Goal: Task Accomplishment & Management: Manage account settings

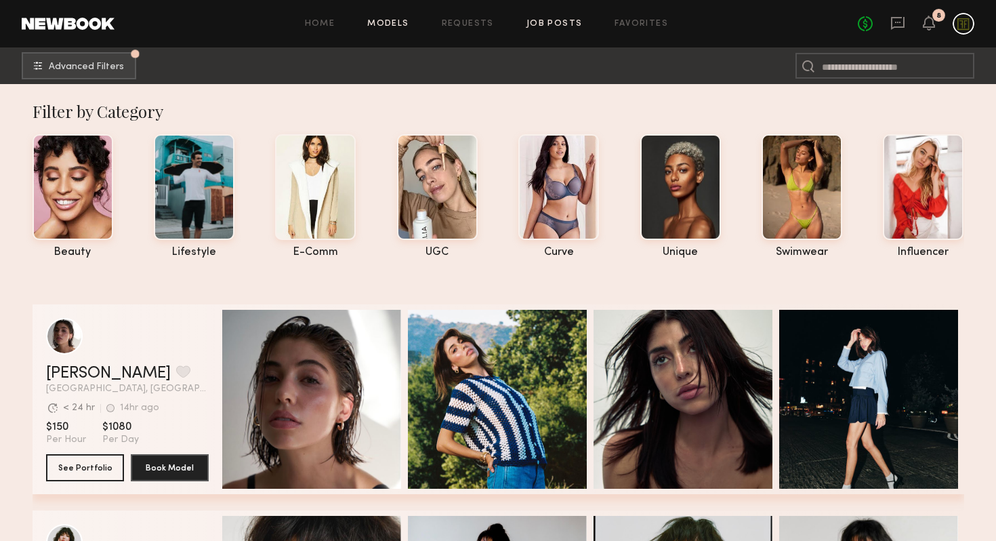
click at [532, 25] on link "Job Posts" at bounding box center [554, 24] width 56 height 9
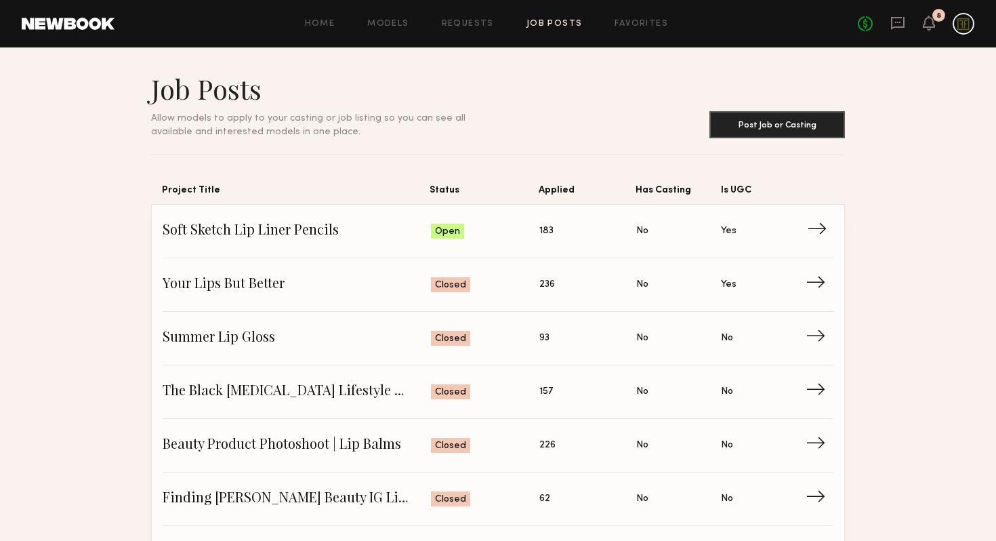
click at [272, 236] on span "Soft Sketch Lip Liner Pencils" at bounding box center [297, 231] width 268 height 20
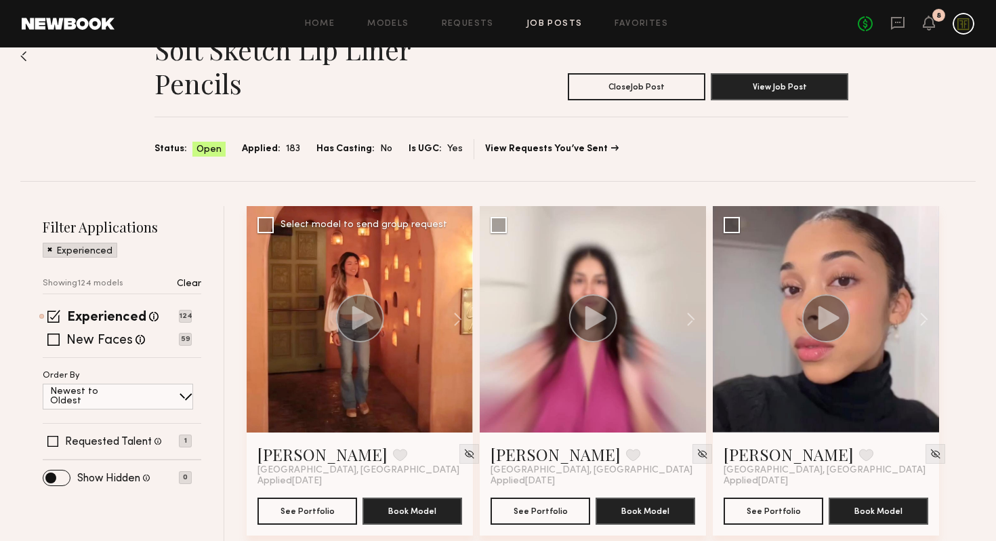
scroll to position [213, 0]
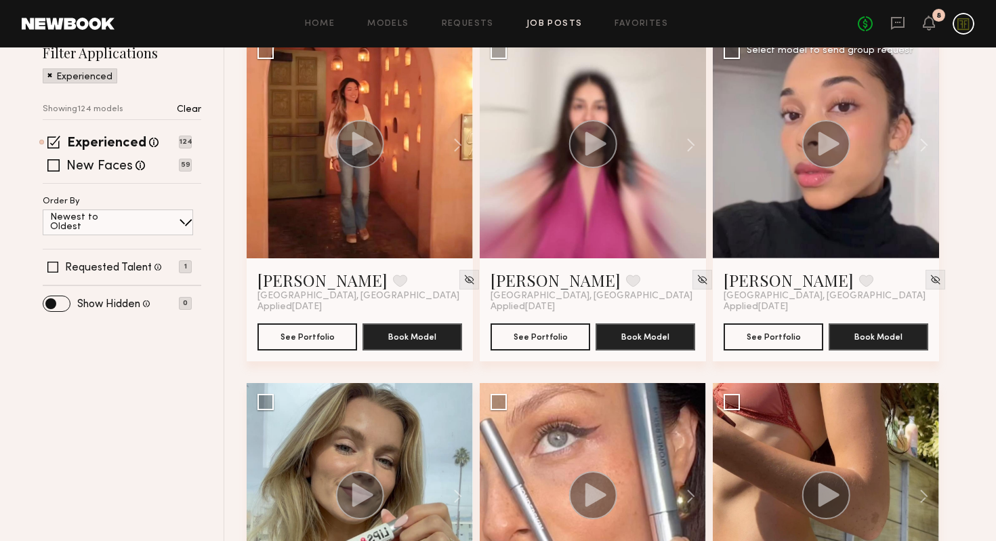
click at [824, 148] on icon at bounding box center [828, 143] width 21 height 24
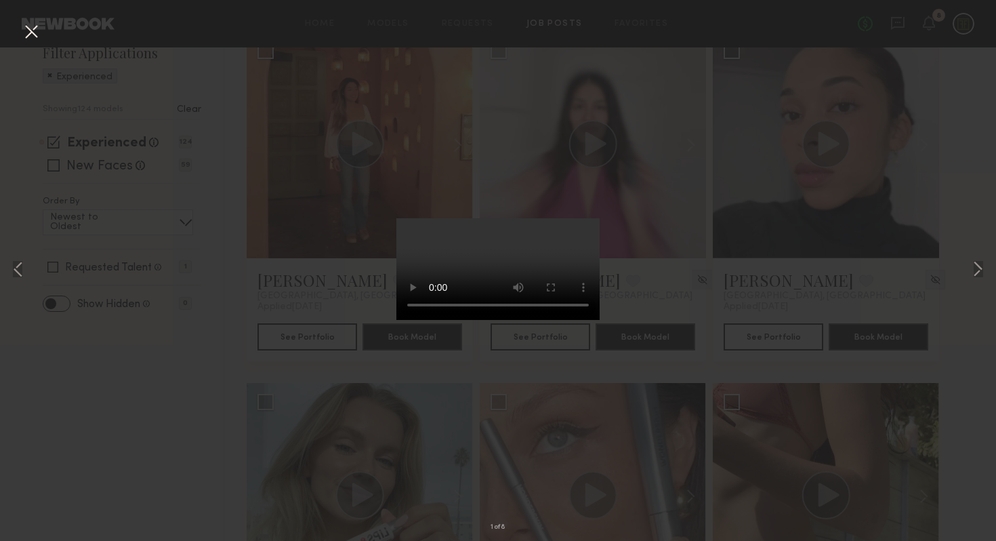
click at [885, 228] on div "1 of 8" at bounding box center [498, 270] width 996 height 541
click at [974, 270] on button at bounding box center [977, 270] width 16 height 432
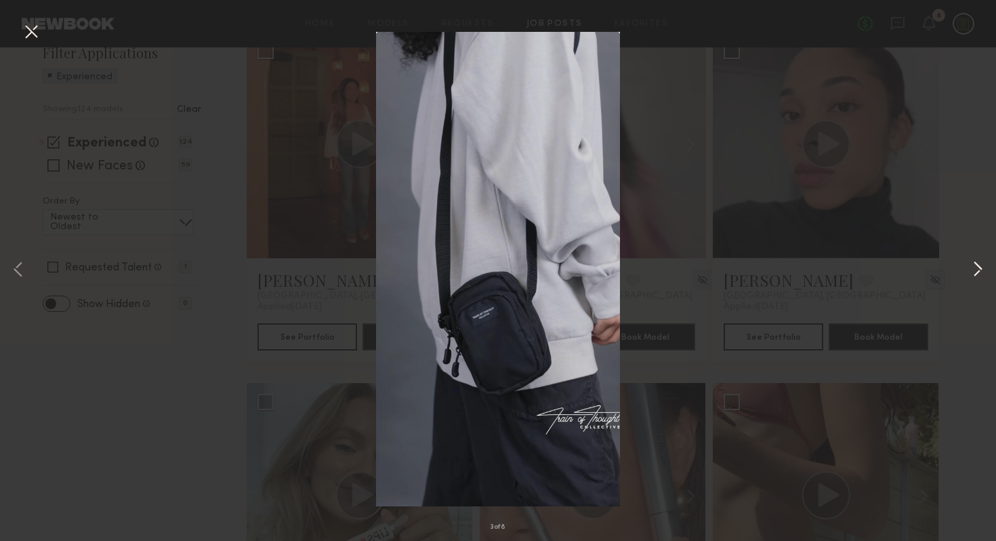
click at [974, 270] on button at bounding box center [977, 270] width 16 height 432
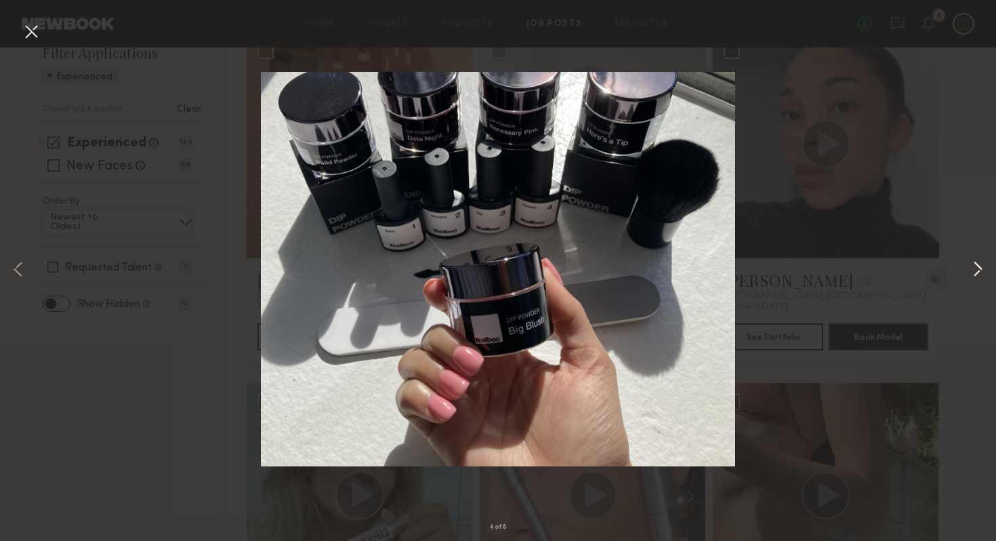
click at [974, 270] on button at bounding box center [977, 270] width 16 height 432
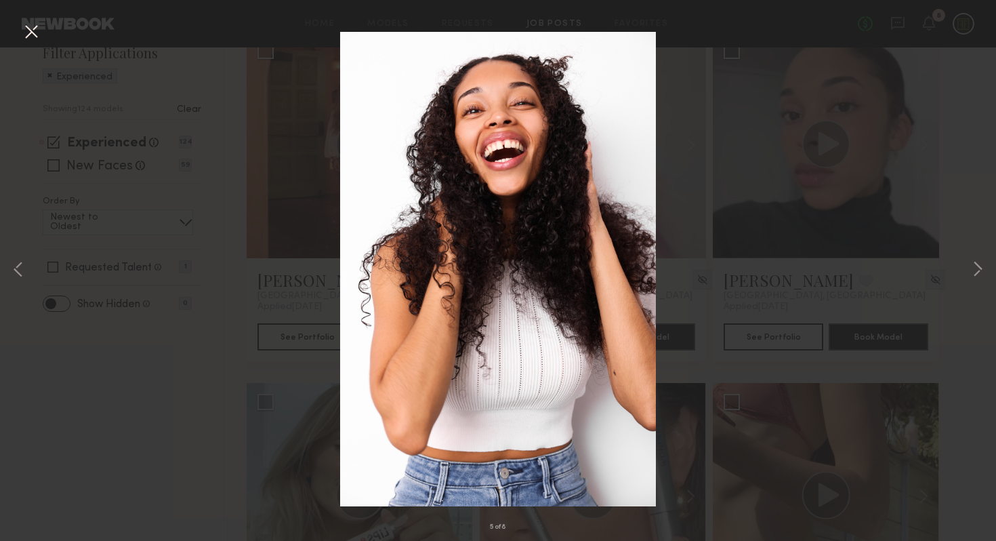
click at [893, 268] on div "5 of 8" at bounding box center [498, 270] width 996 height 541
click at [30, 35] on button at bounding box center [31, 32] width 22 height 24
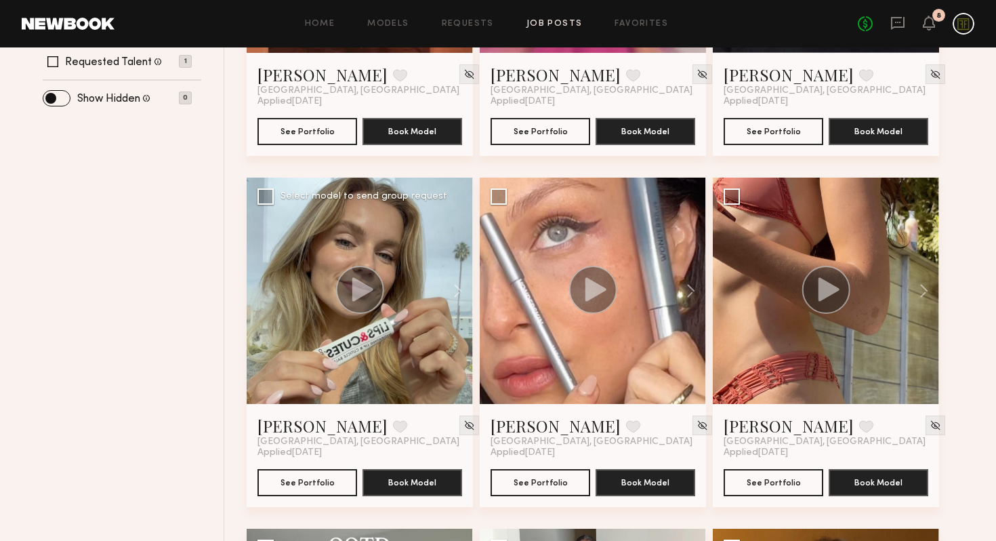
scroll to position [457, 0]
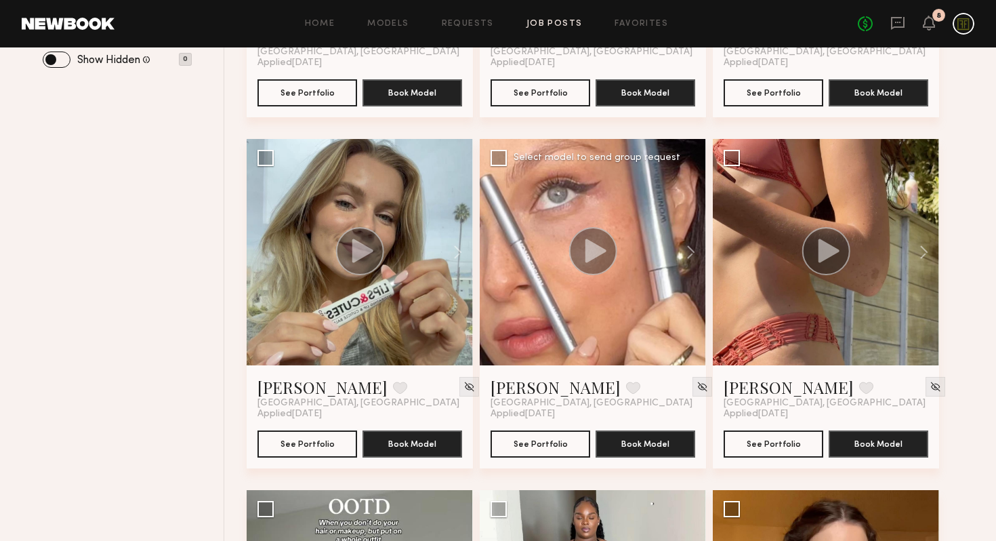
click at [595, 255] on icon at bounding box center [595, 250] width 21 height 24
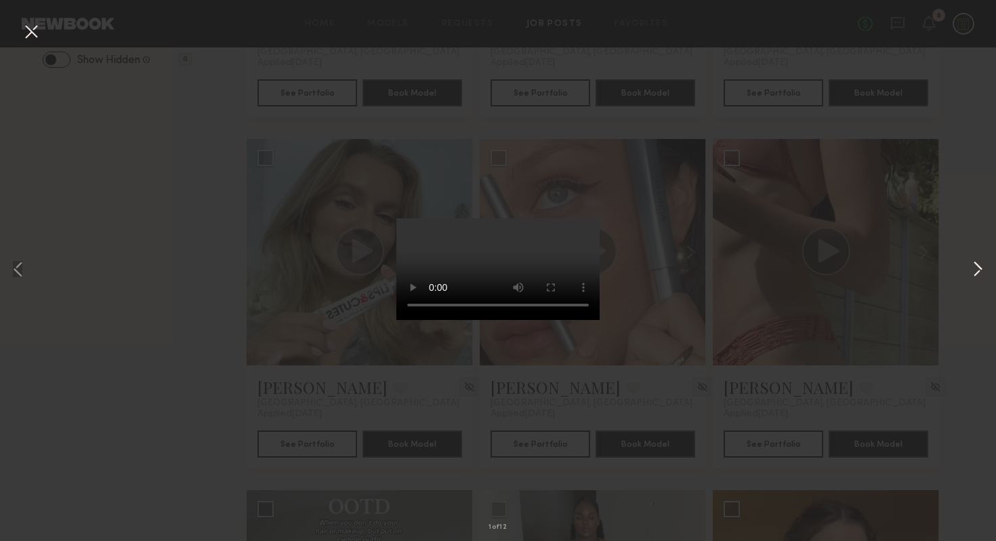
click at [973, 264] on button at bounding box center [977, 270] width 16 height 432
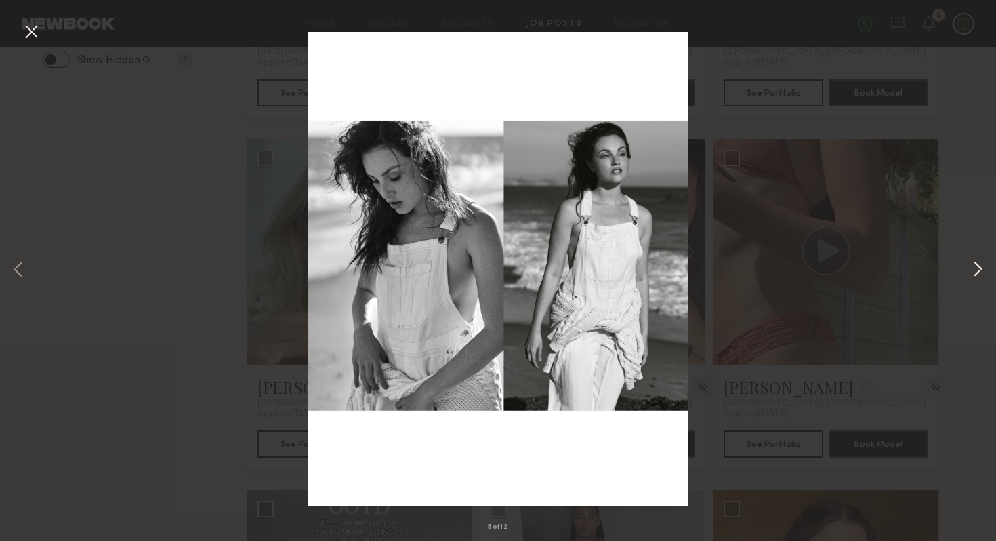
click at [973, 264] on button at bounding box center [977, 270] width 16 height 432
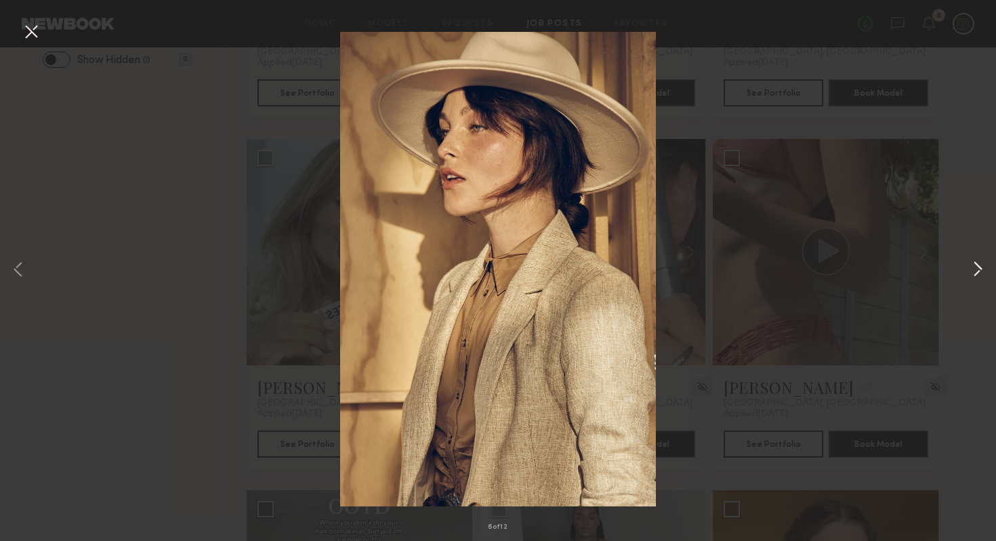
click at [973, 264] on button at bounding box center [977, 270] width 16 height 432
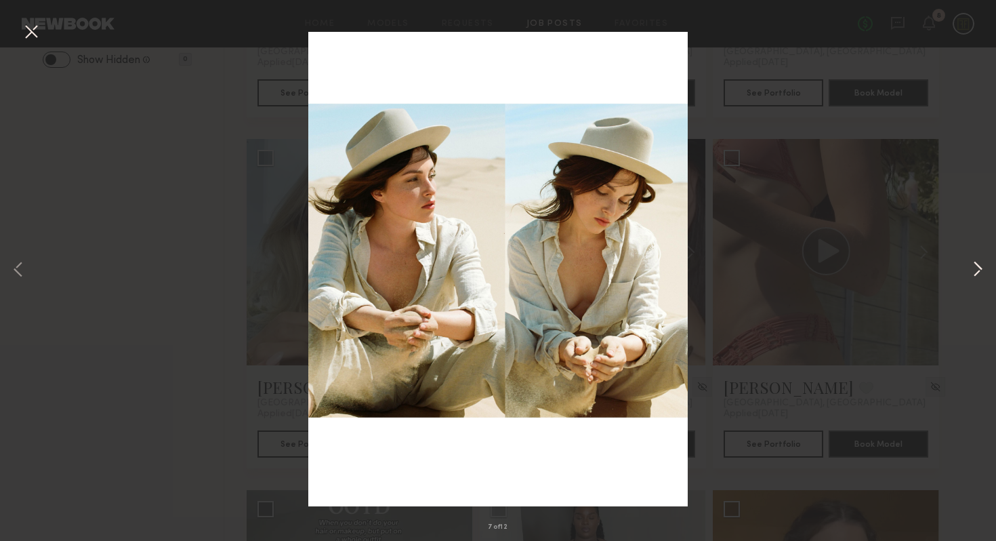
click at [973, 264] on button at bounding box center [977, 270] width 16 height 432
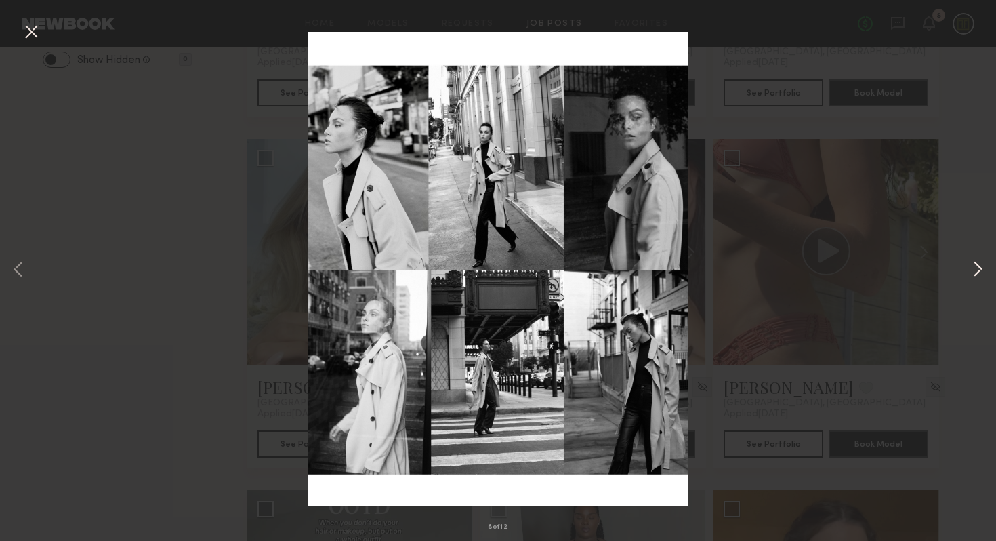
click at [973, 264] on button at bounding box center [977, 270] width 16 height 432
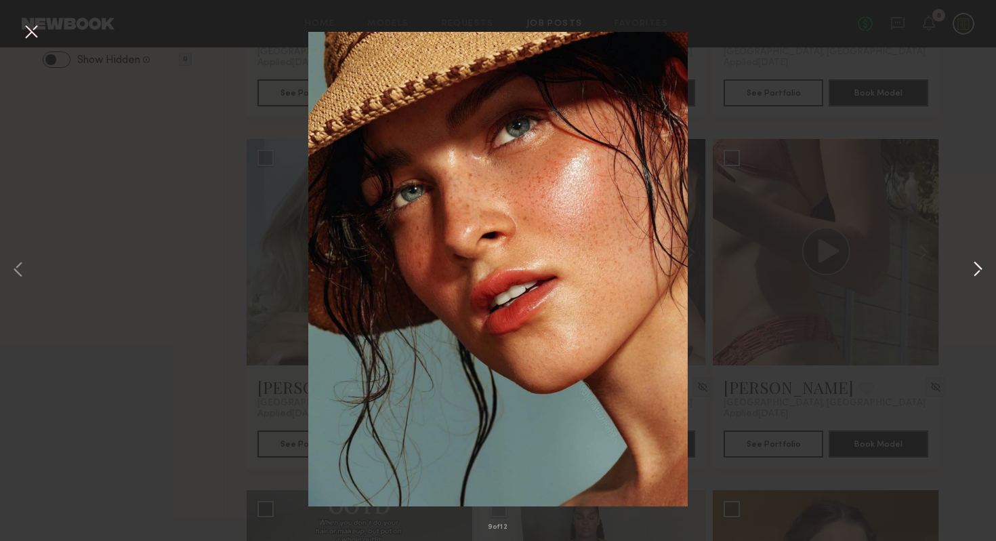
click at [973, 264] on button at bounding box center [977, 270] width 16 height 432
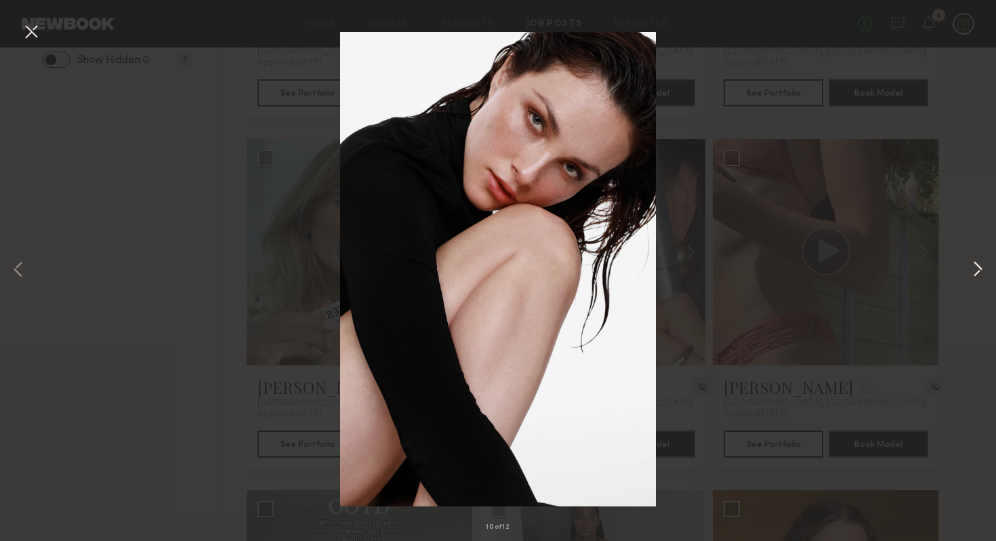
click at [973, 264] on button at bounding box center [977, 270] width 16 height 432
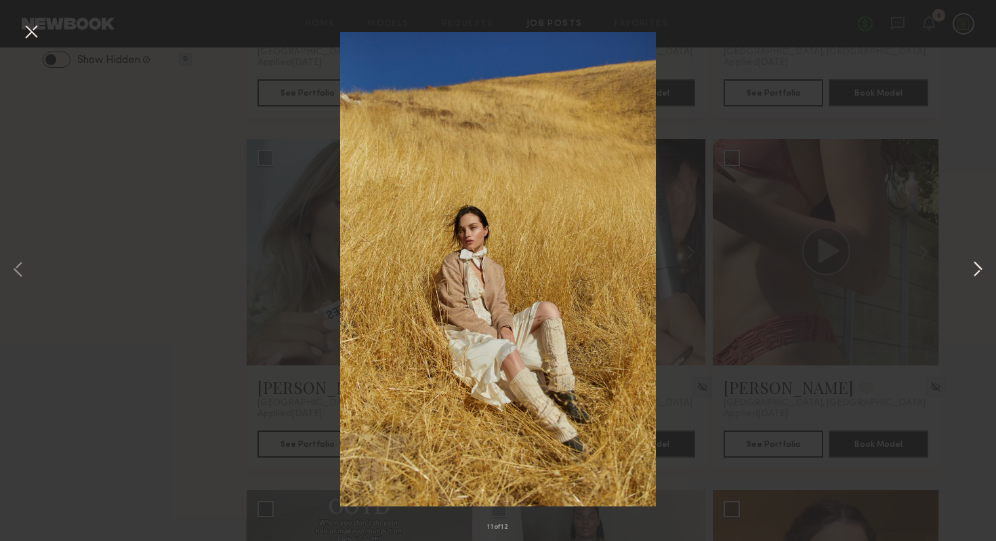
click at [973, 264] on button at bounding box center [977, 270] width 16 height 432
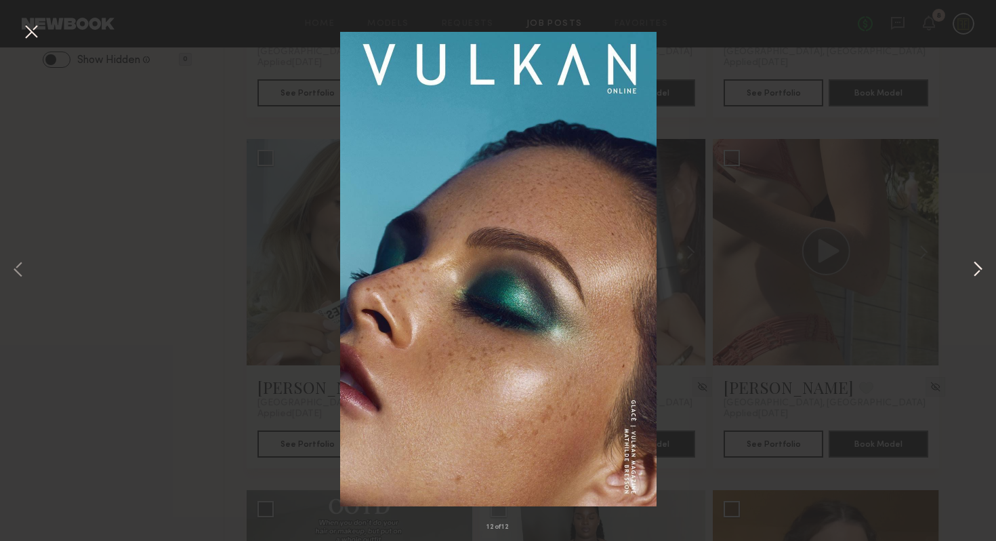
click at [973, 264] on button at bounding box center [977, 270] width 16 height 432
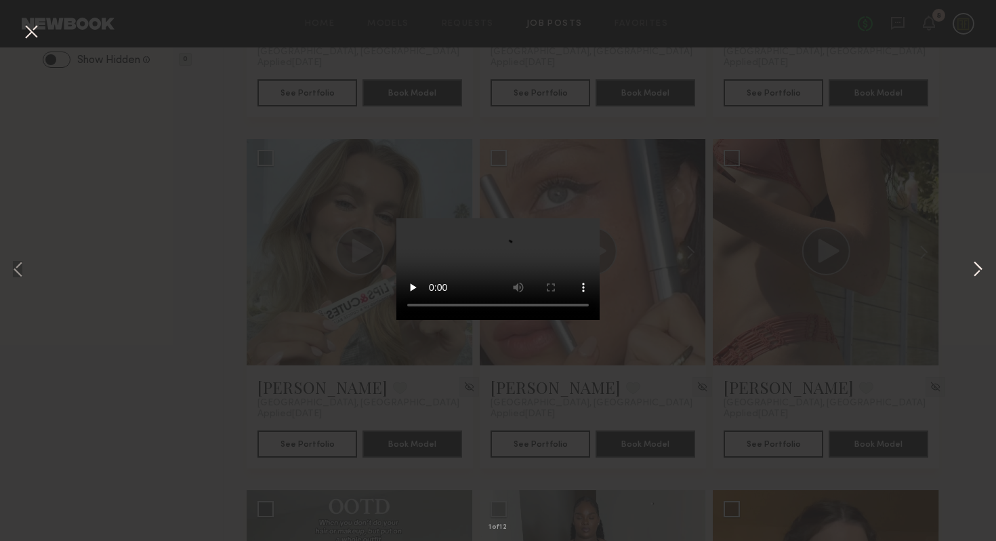
click at [973, 264] on button at bounding box center [977, 270] width 16 height 432
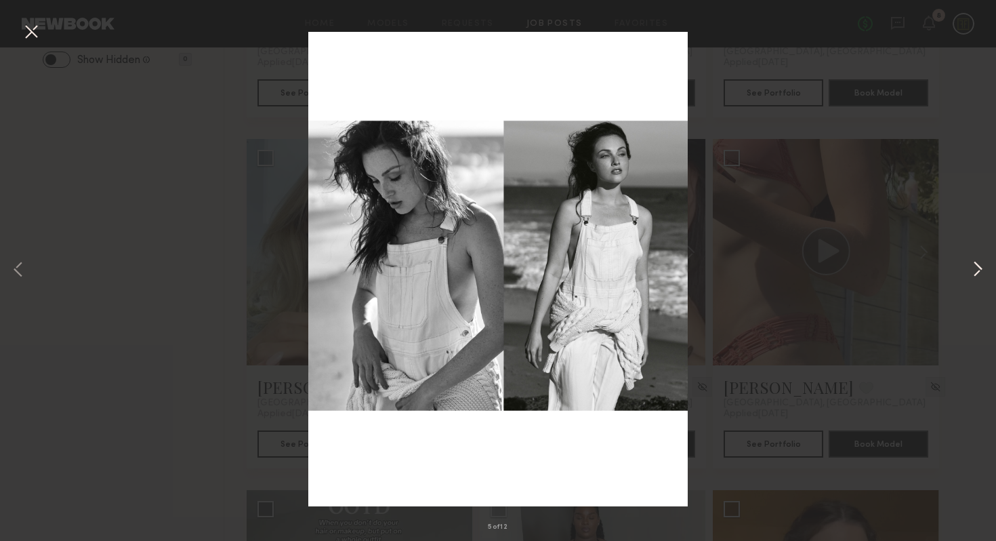
click at [973, 264] on button at bounding box center [977, 270] width 16 height 432
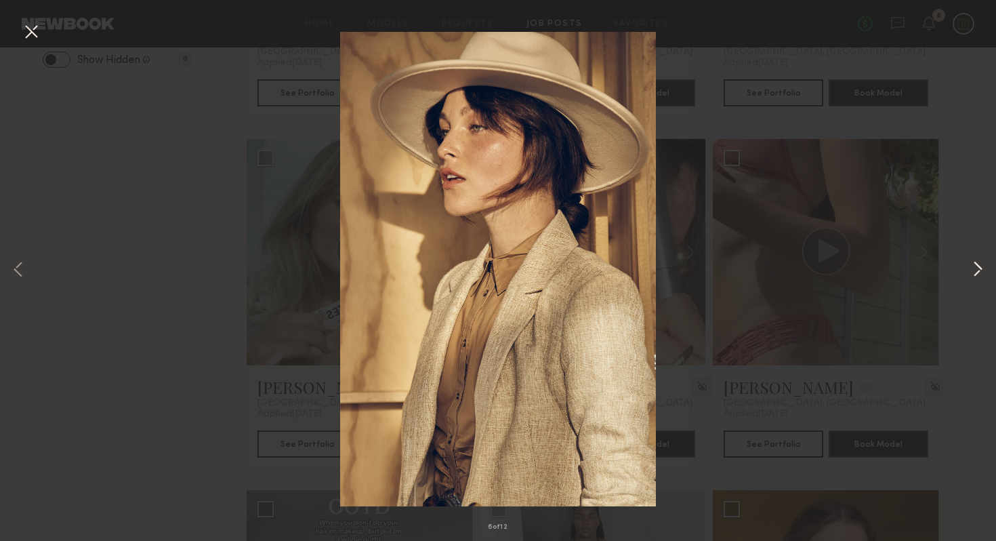
click at [973, 264] on button at bounding box center [977, 270] width 16 height 432
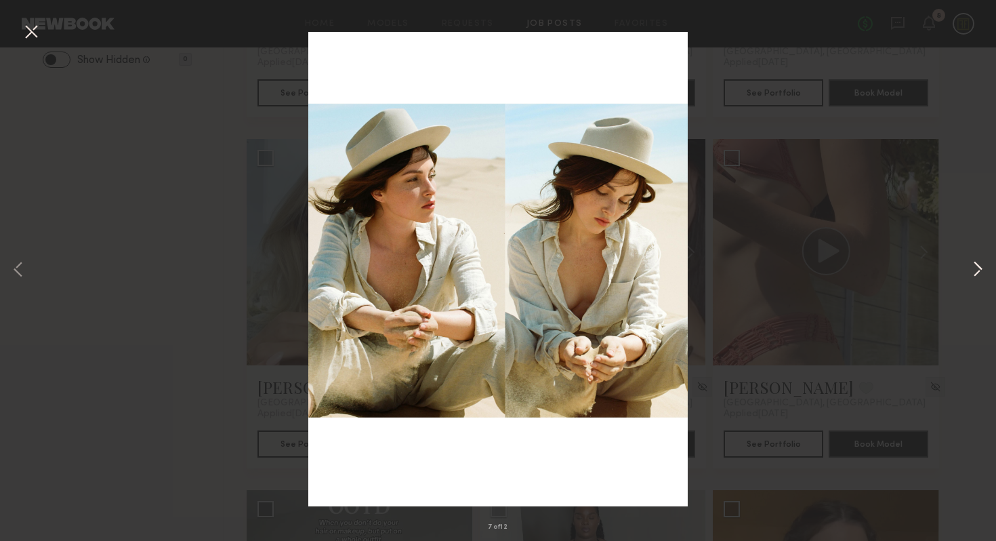
click at [973, 264] on button at bounding box center [977, 270] width 16 height 432
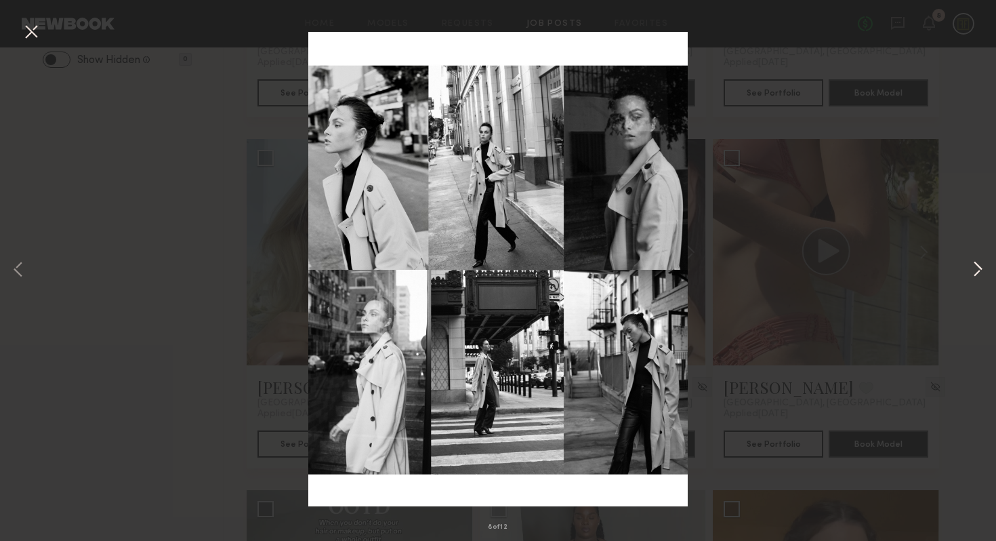
click at [973, 264] on button at bounding box center [977, 270] width 16 height 432
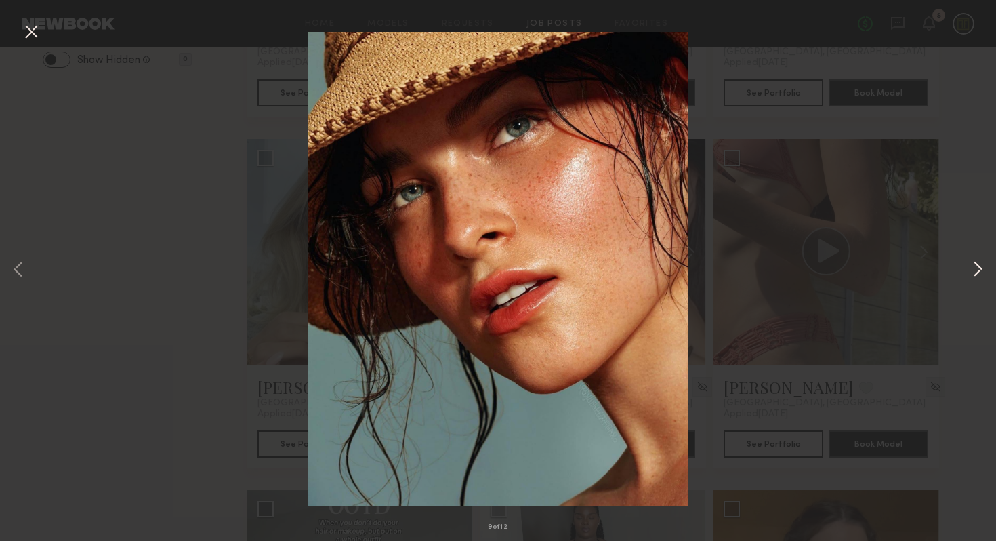
click at [973, 264] on button at bounding box center [977, 270] width 16 height 432
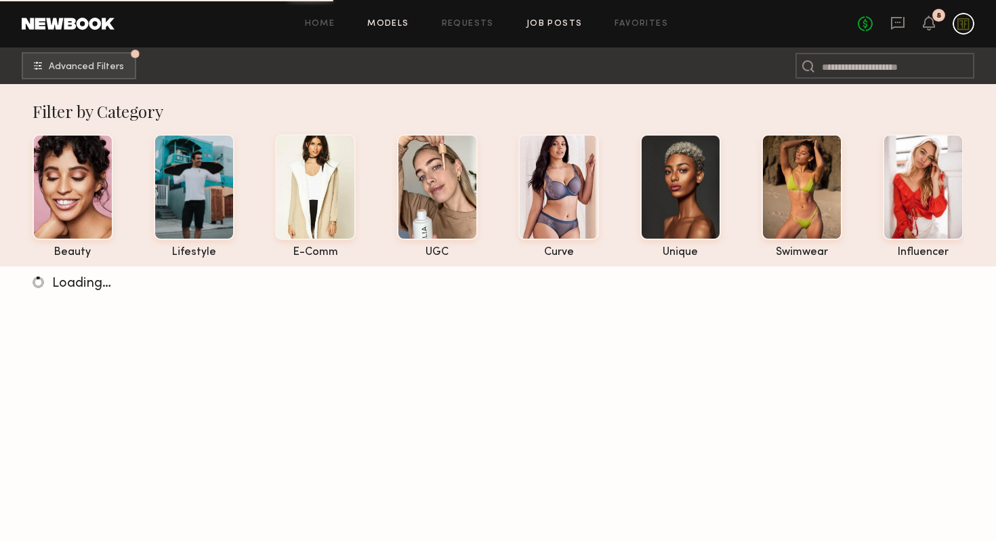
click at [560, 23] on link "Job Posts" at bounding box center [554, 24] width 56 height 9
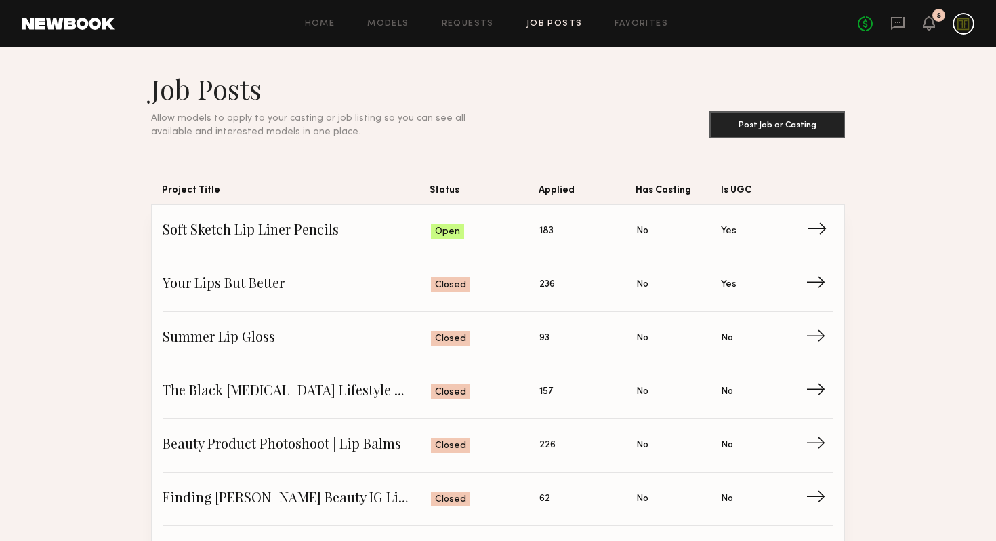
click at [418, 240] on span "Soft Sketch Lip Liner Pencils" at bounding box center [297, 231] width 268 height 20
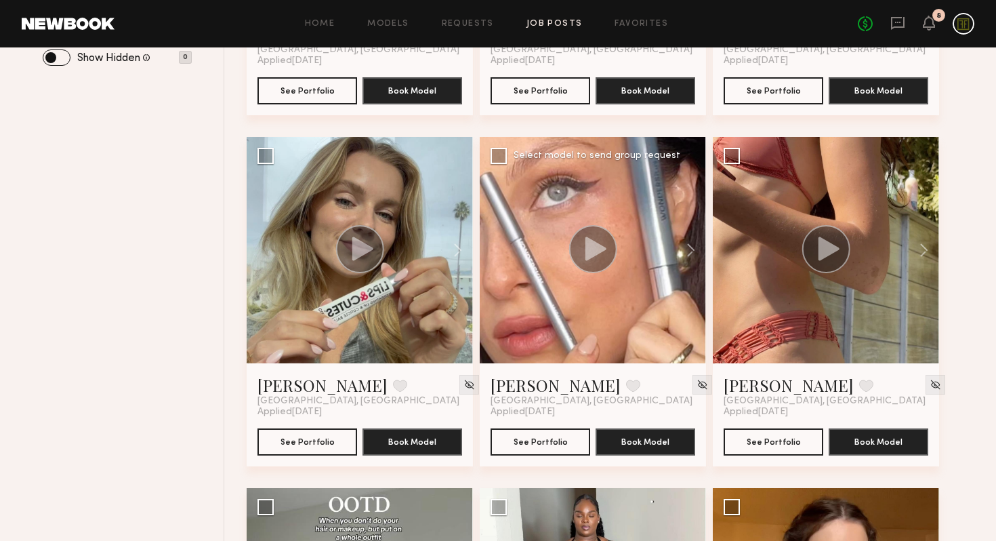
scroll to position [469, 0]
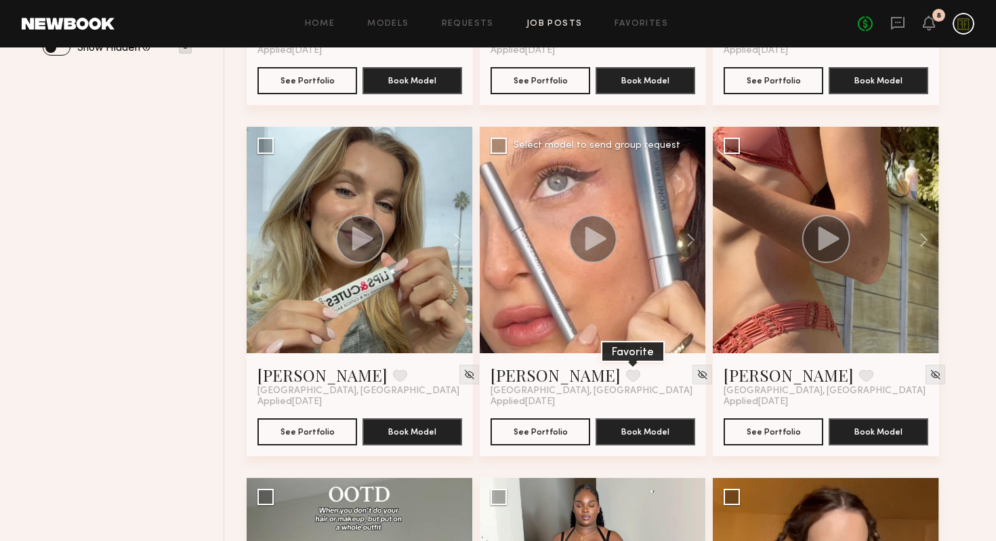
click at [626, 376] on button at bounding box center [633, 375] width 14 height 12
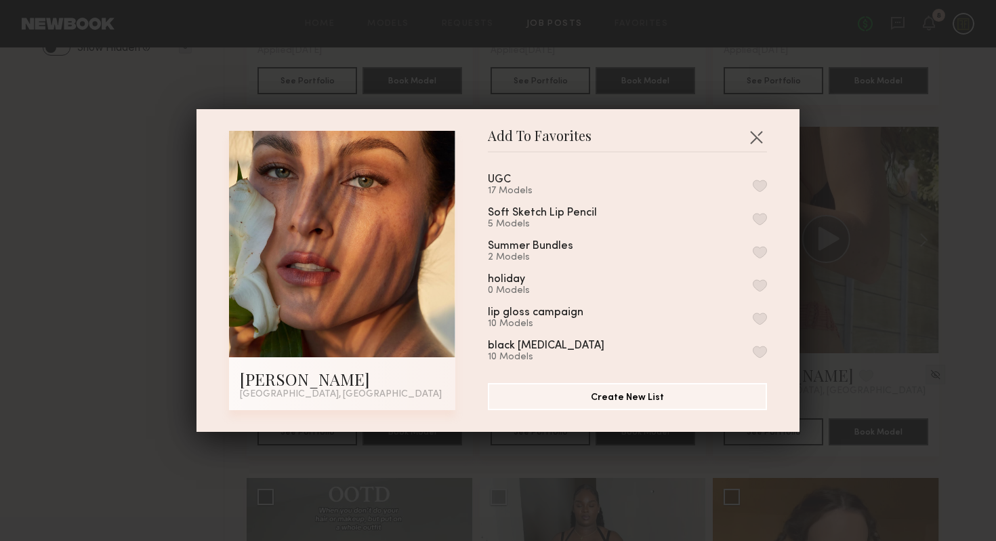
click at [759, 188] on button "button" at bounding box center [760, 186] width 14 height 12
click at [761, 217] on button "button" at bounding box center [760, 219] width 14 height 12
click at [759, 135] on button "button" at bounding box center [756, 137] width 22 height 22
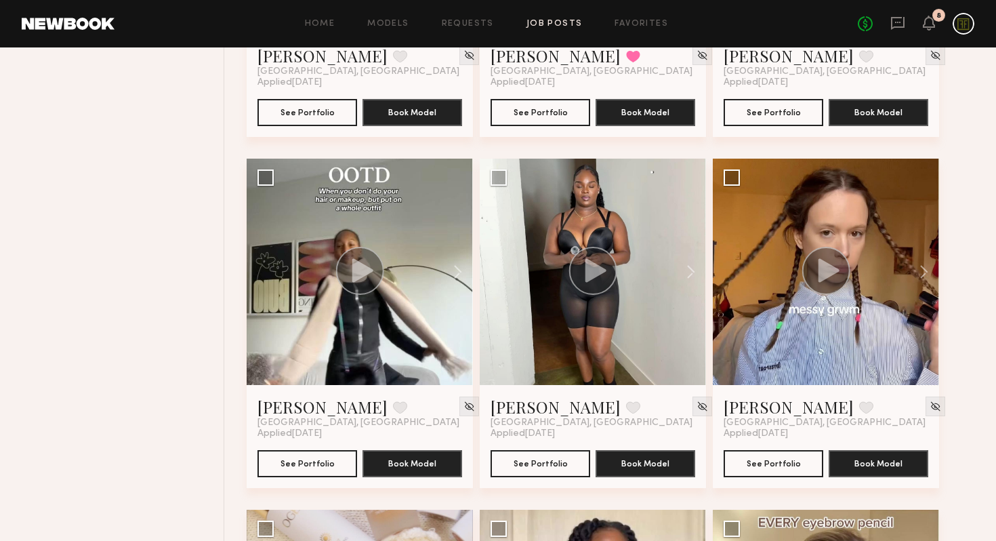
scroll to position [795, 0]
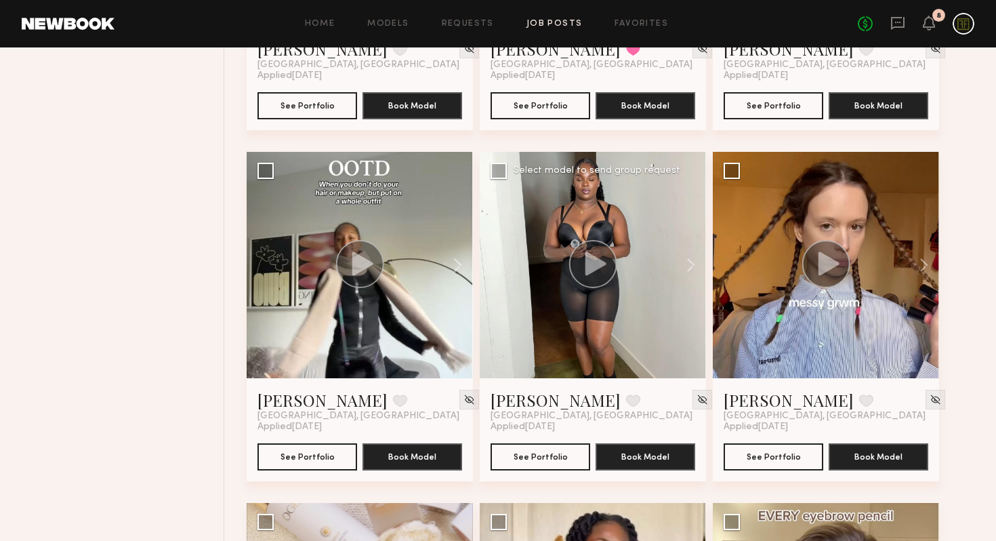
click at [605, 262] on icon at bounding box center [595, 263] width 21 height 24
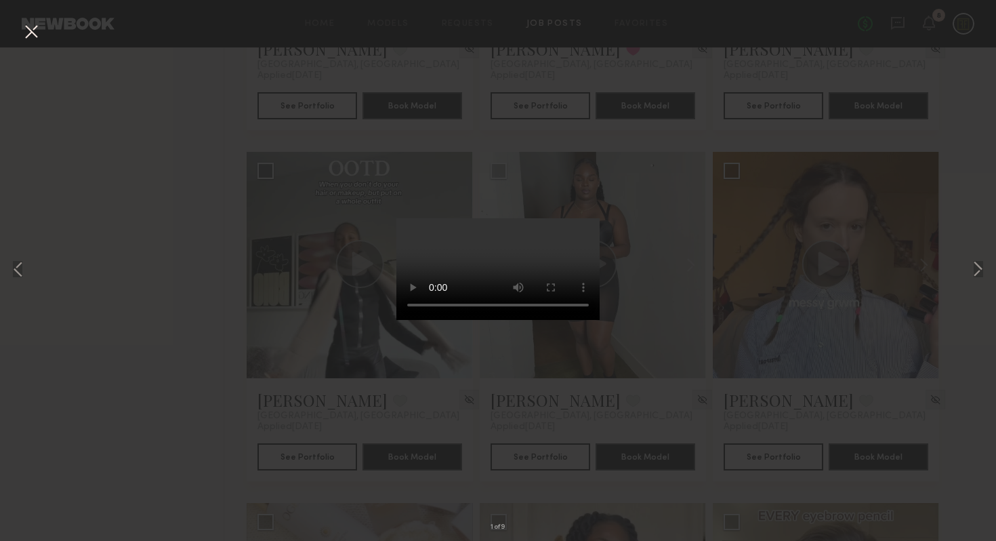
click at [726, 303] on div "1 of 9" at bounding box center [498, 270] width 996 height 541
click at [34, 28] on button at bounding box center [31, 32] width 22 height 24
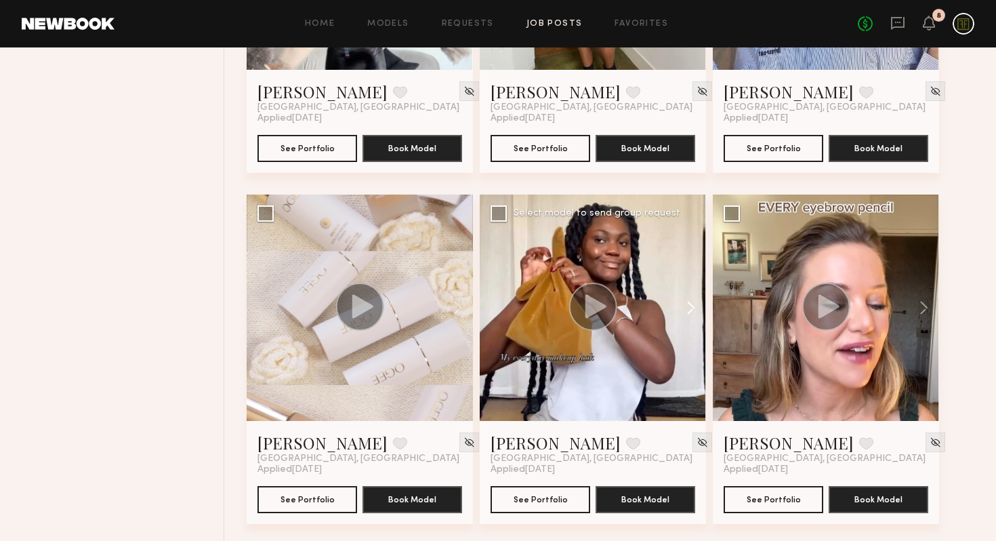
scroll to position [1110, 0]
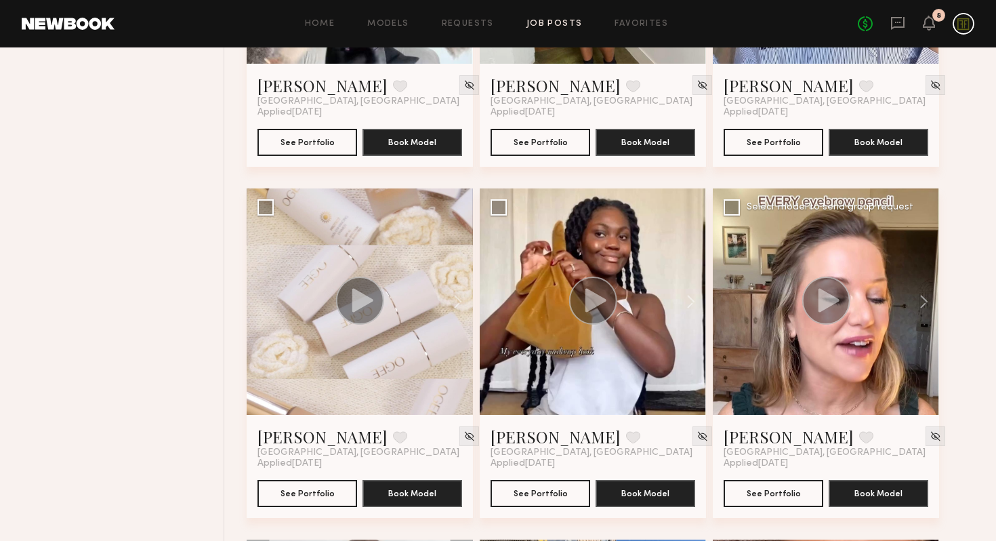
click at [824, 289] on circle at bounding box center [826, 300] width 48 height 48
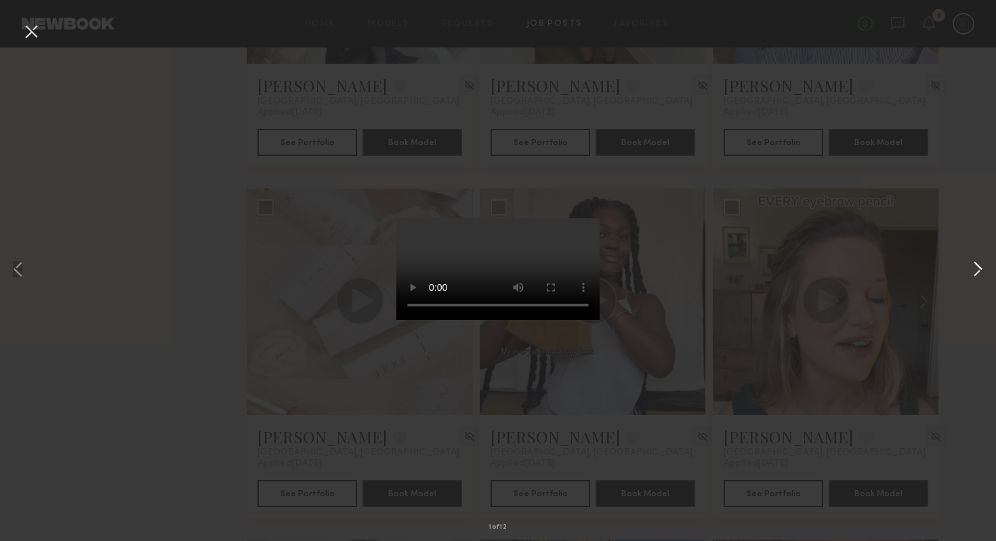
click at [977, 266] on button at bounding box center [977, 270] width 16 height 432
click at [977, 267] on button at bounding box center [977, 270] width 16 height 432
click at [33, 29] on button at bounding box center [31, 32] width 22 height 24
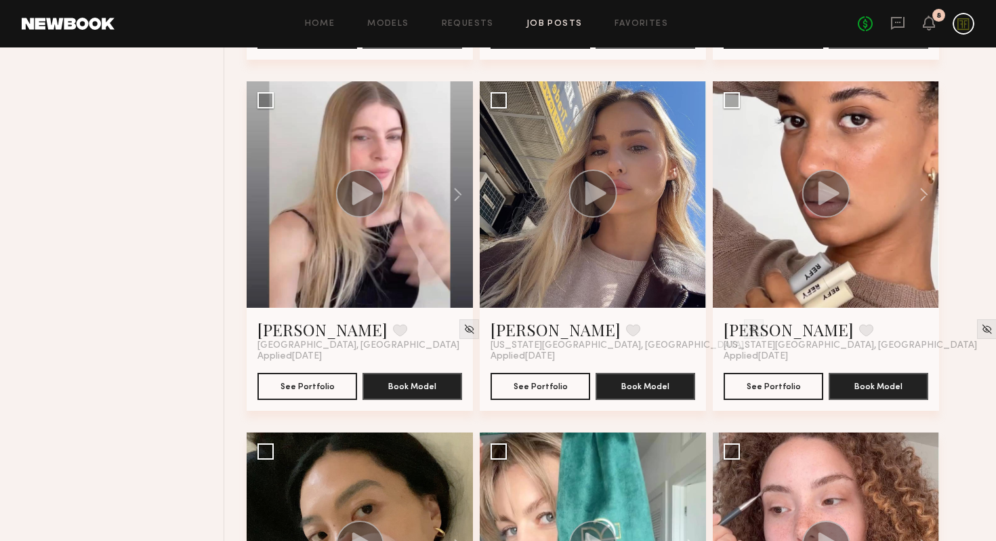
scroll to position [1572, 0]
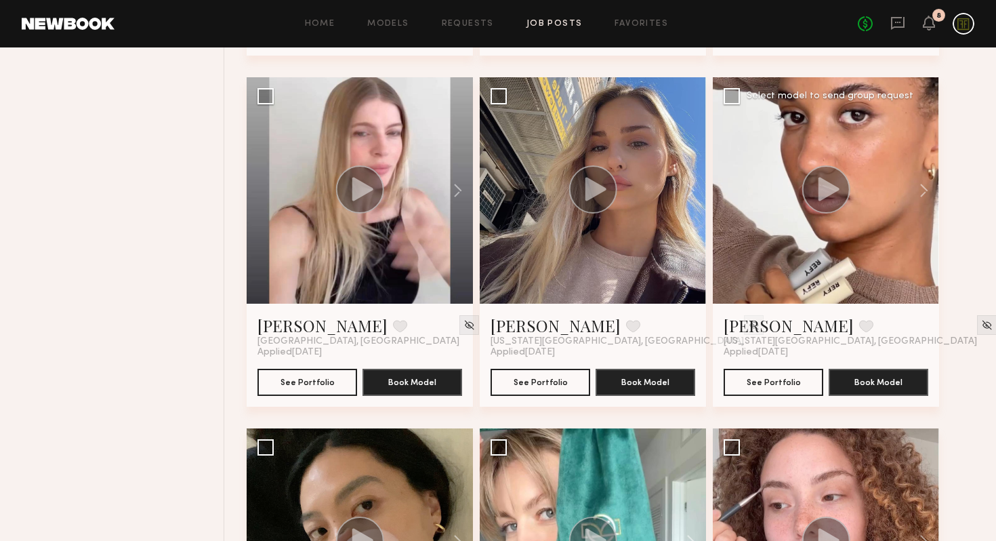
click at [832, 182] on circle at bounding box center [826, 189] width 48 height 48
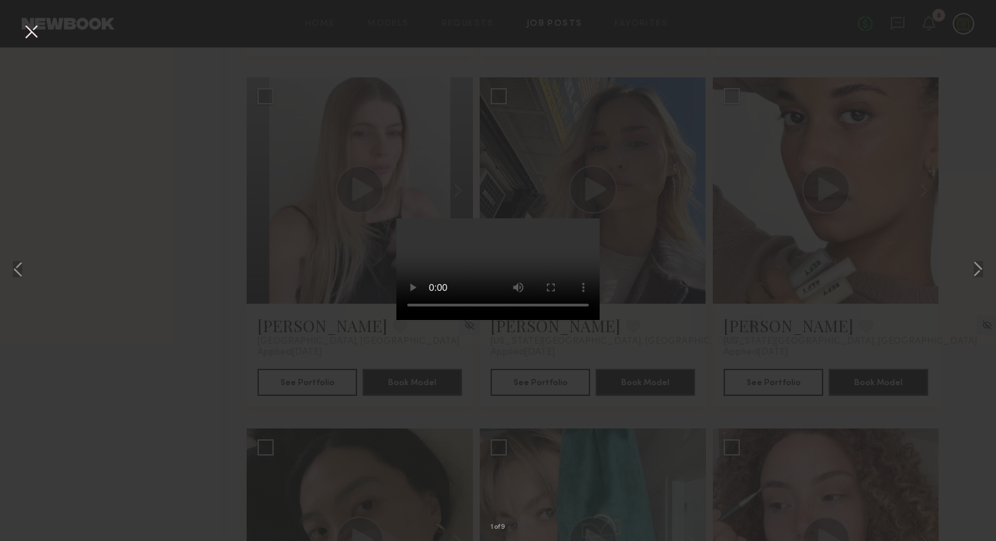
click at [34, 35] on button at bounding box center [31, 32] width 22 height 24
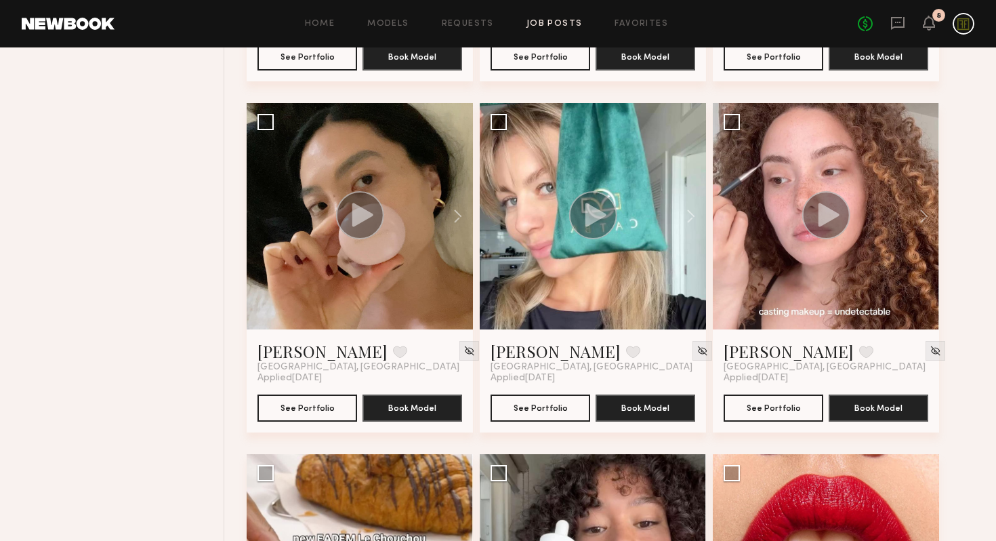
scroll to position [1895, 0]
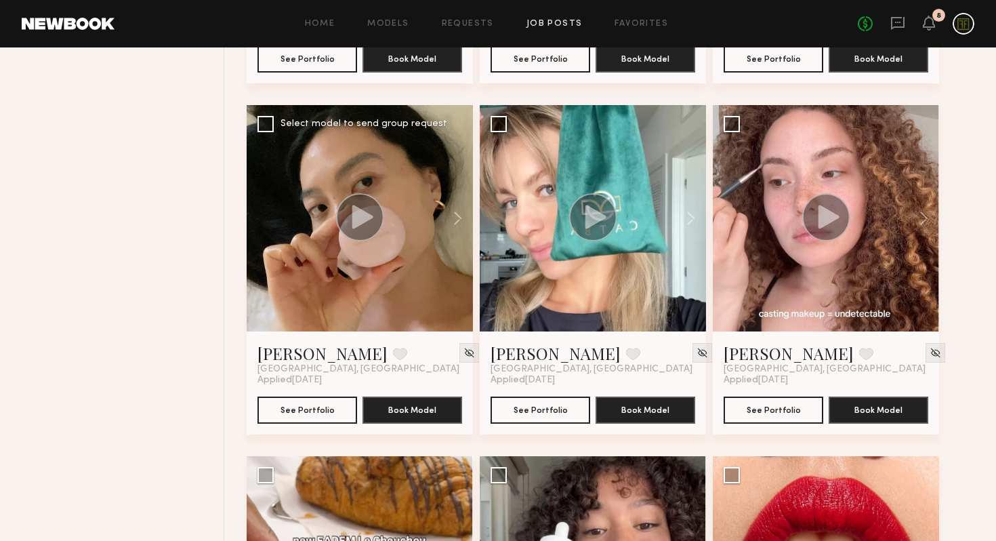
click at [366, 215] on icon at bounding box center [362, 217] width 21 height 24
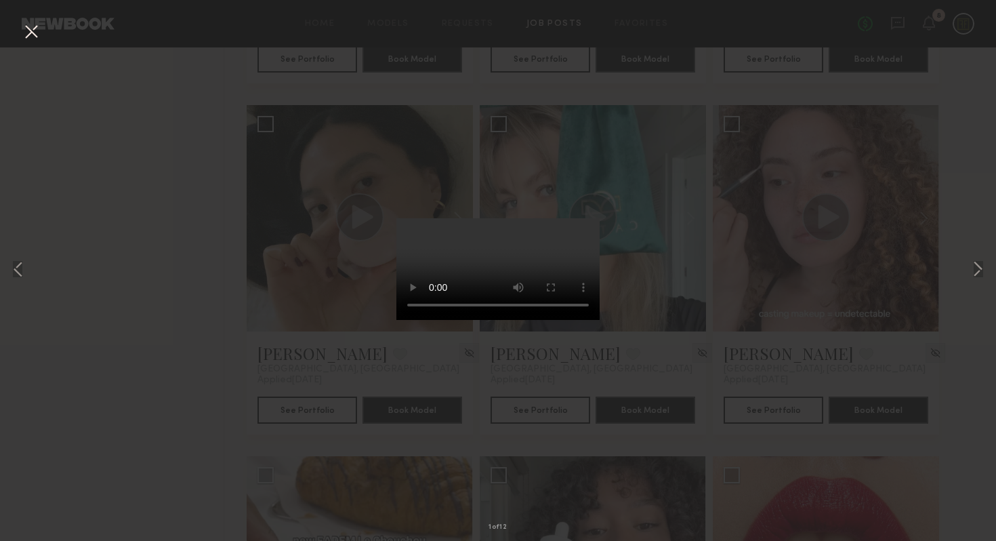
click at [39, 35] on button at bounding box center [31, 32] width 22 height 24
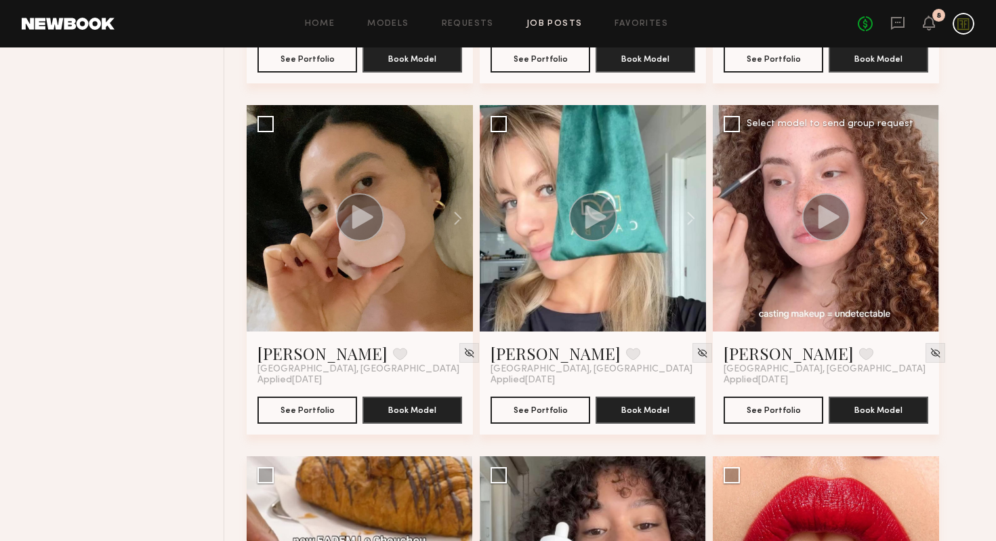
click at [831, 214] on icon at bounding box center [828, 217] width 21 height 24
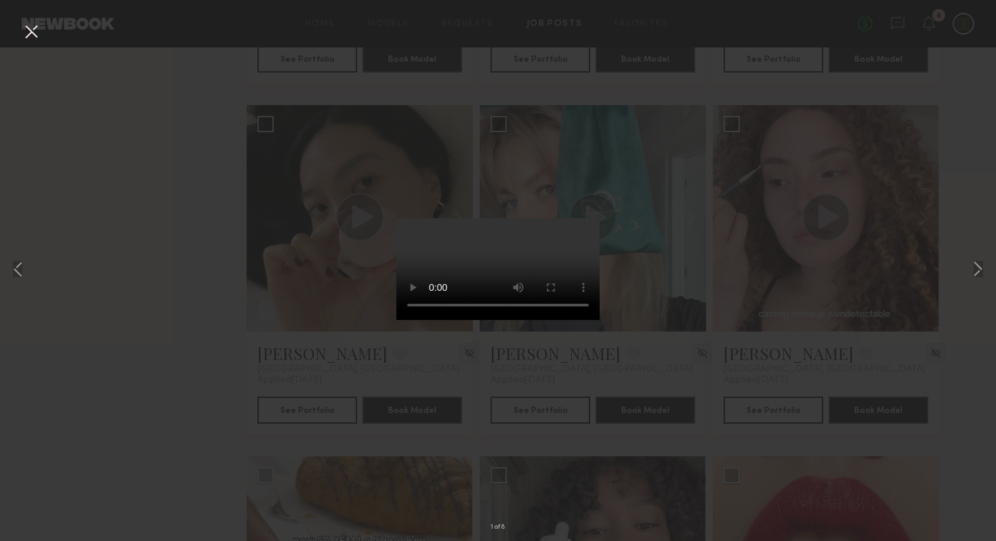
click at [127, 124] on div "1 of 8" at bounding box center [498, 270] width 996 height 541
click at [26, 35] on button at bounding box center [31, 32] width 22 height 24
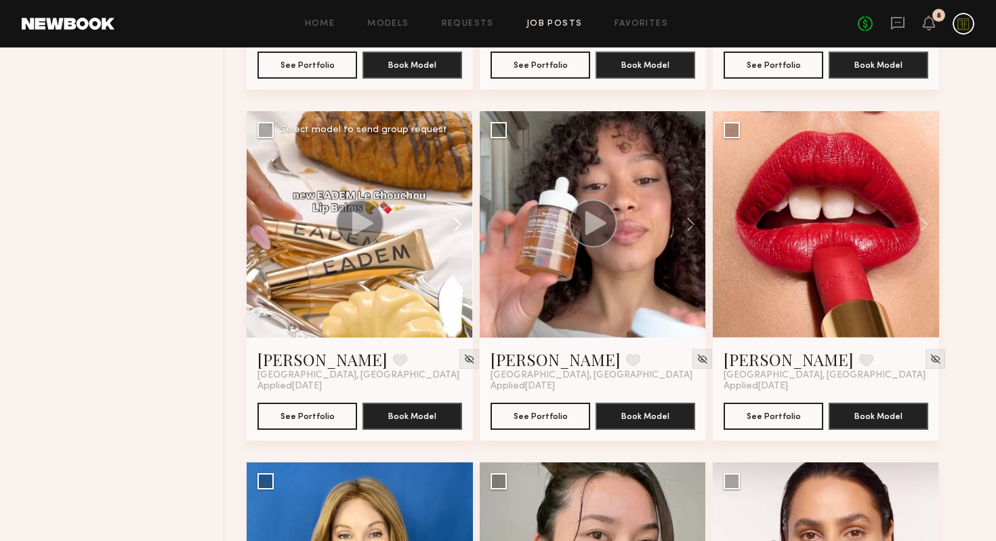
scroll to position [2198, 0]
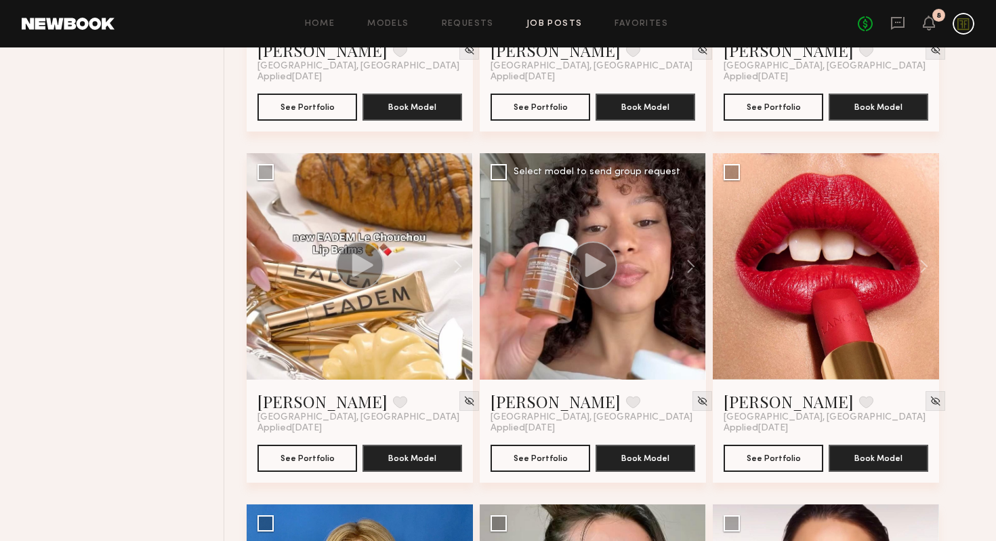
click at [591, 272] on icon at bounding box center [595, 265] width 21 height 24
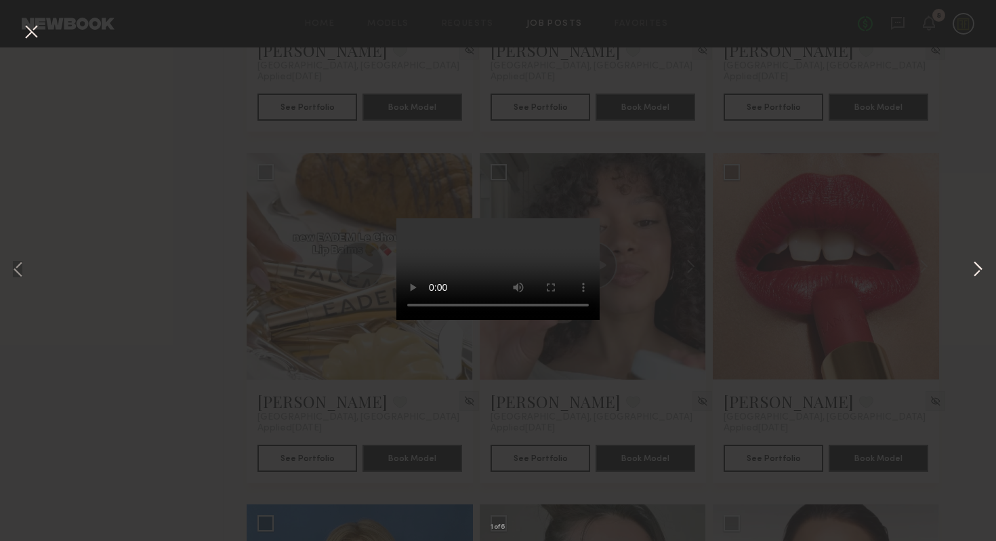
click at [978, 264] on button at bounding box center [977, 270] width 16 height 432
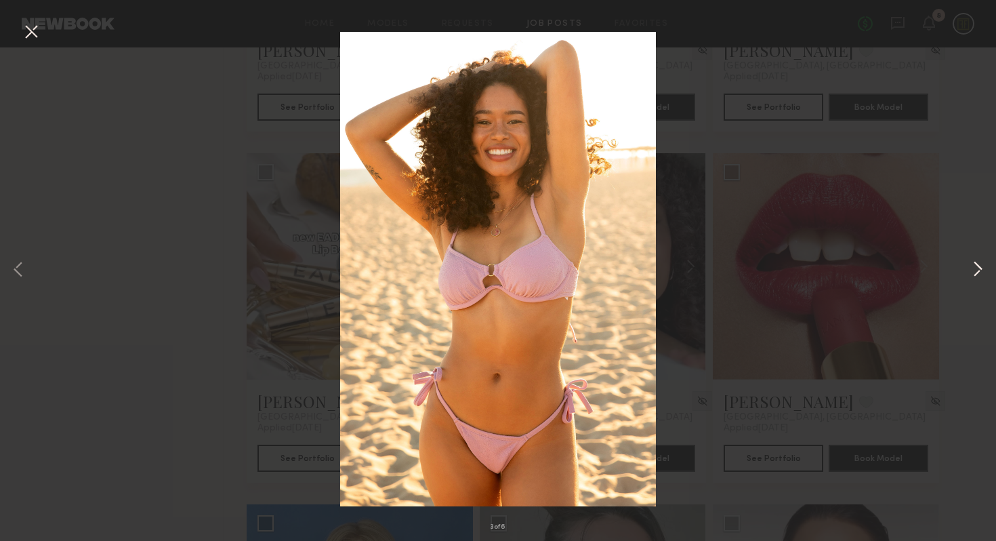
click at [978, 264] on button at bounding box center [977, 270] width 16 height 432
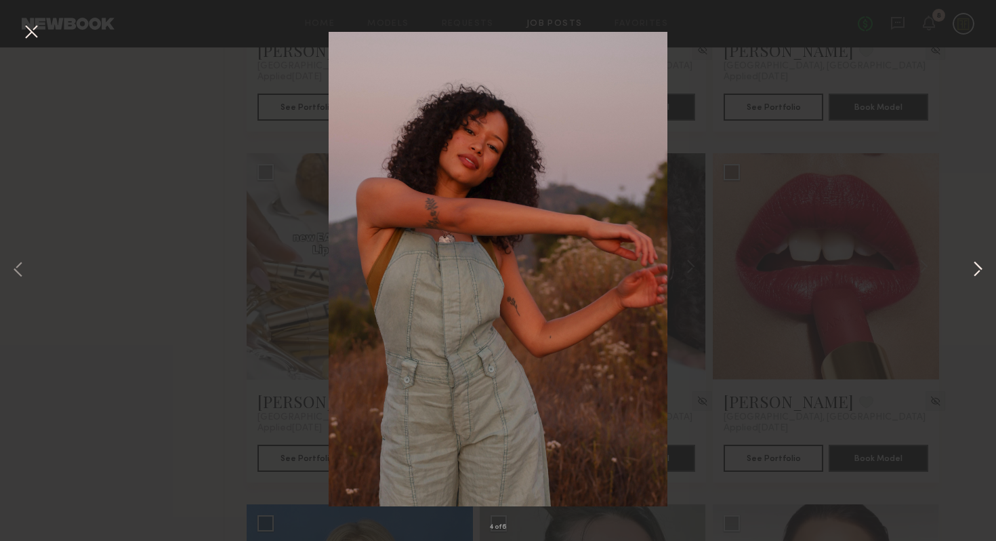
click at [972, 268] on button at bounding box center [977, 270] width 16 height 432
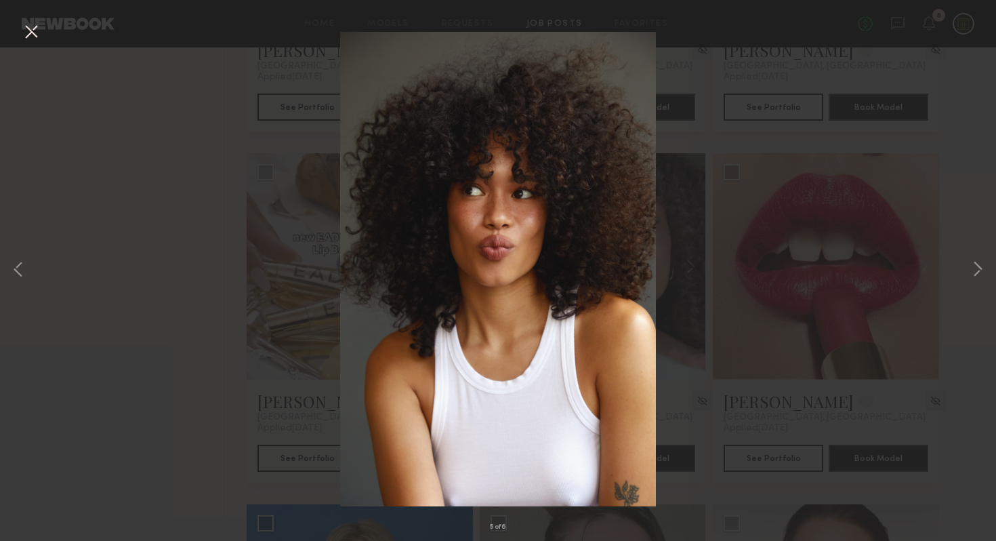
click at [820, 301] on div "5 of 6" at bounding box center [498, 270] width 996 height 541
click at [35, 37] on button at bounding box center [31, 32] width 22 height 24
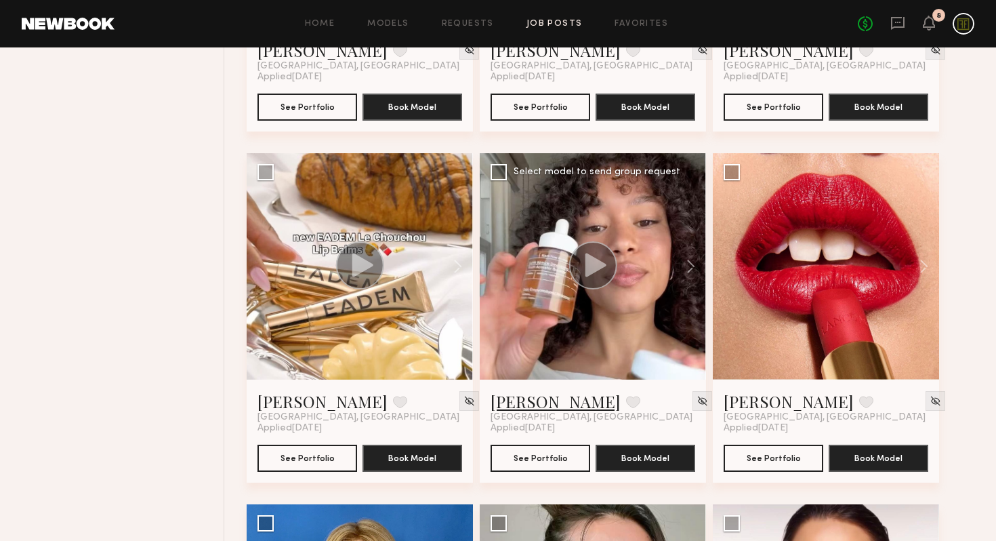
click at [520, 404] on link "[PERSON_NAME]" at bounding box center [555, 401] width 130 height 22
click at [612, 330] on div at bounding box center [593, 266] width 226 height 226
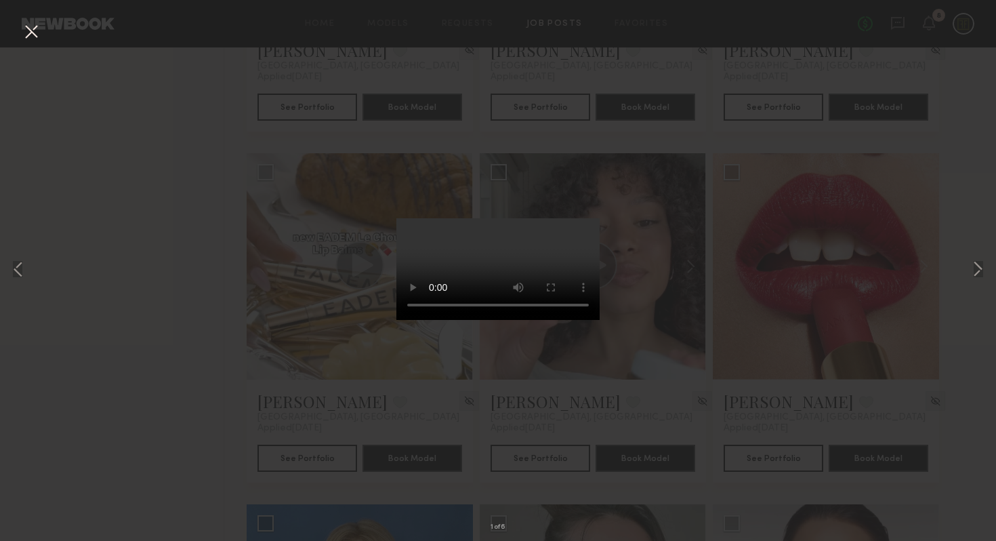
click at [28, 33] on button at bounding box center [31, 32] width 22 height 24
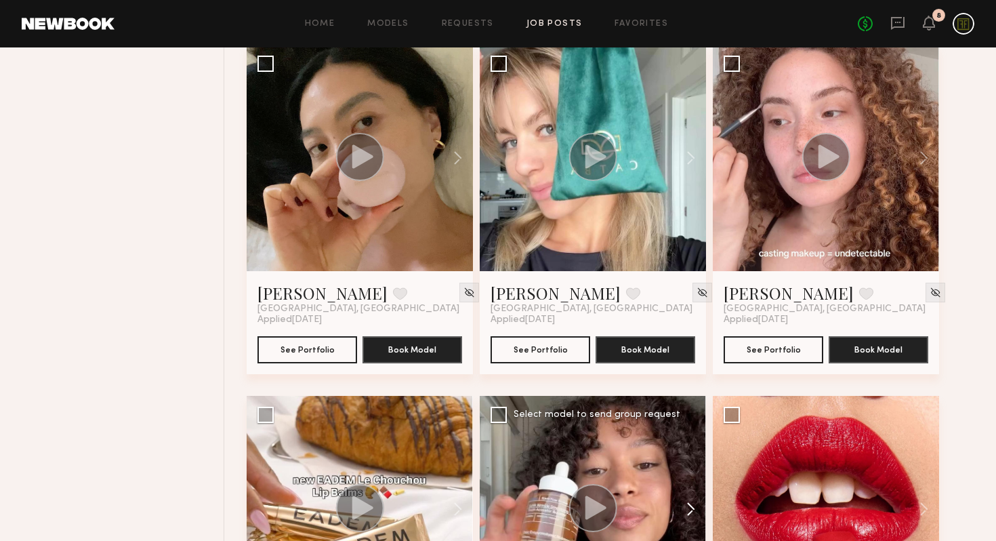
scroll to position [1814, 0]
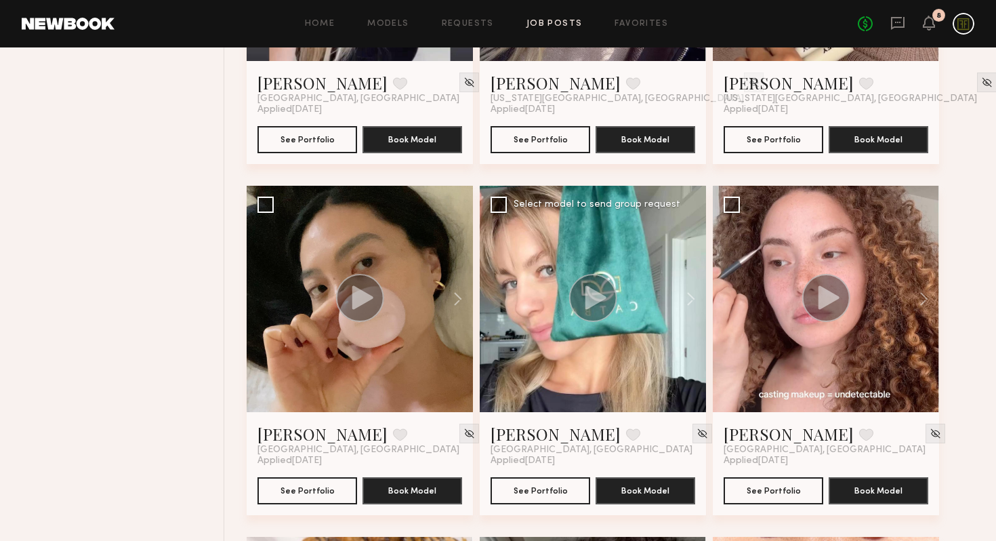
click at [601, 291] on circle at bounding box center [593, 298] width 48 height 48
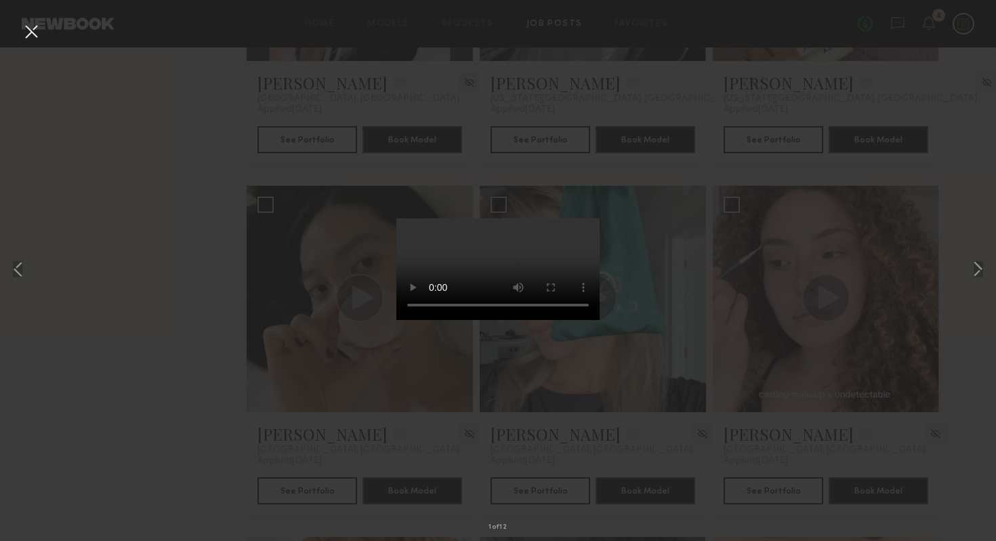
click at [742, 295] on div "1 of 12" at bounding box center [498, 270] width 996 height 541
click at [32, 28] on button at bounding box center [31, 32] width 22 height 24
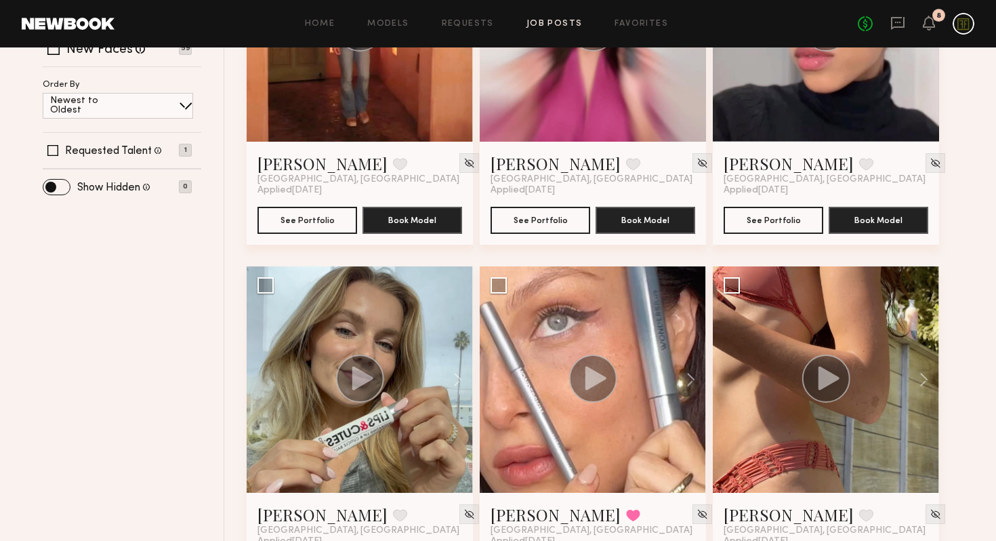
scroll to position [0, 0]
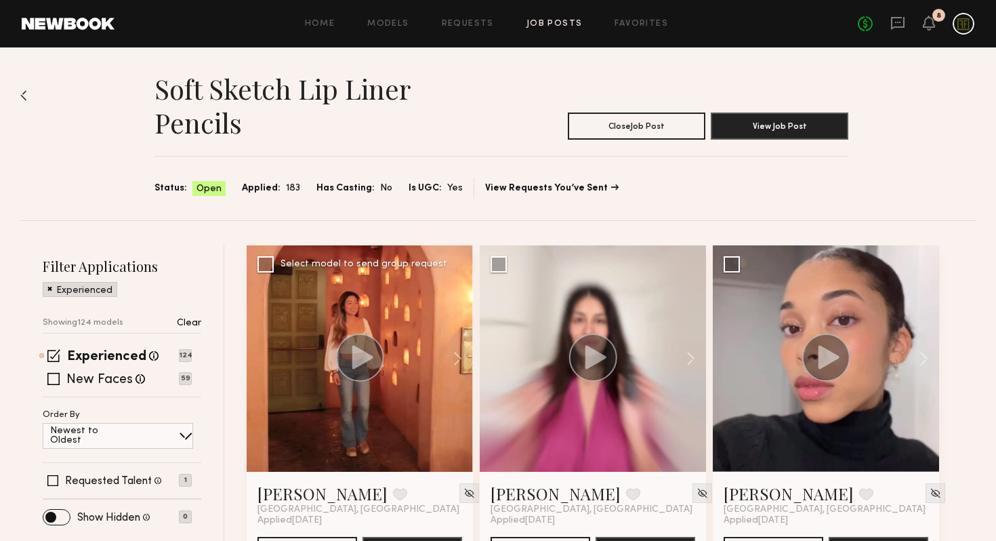
click at [368, 362] on circle at bounding box center [360, 357] width 48 height 48
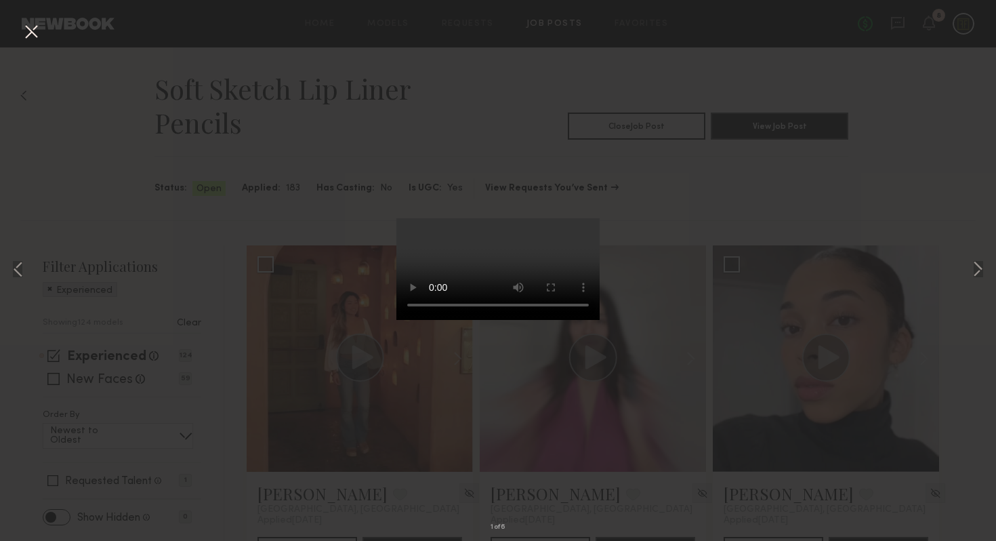
click at [831, 273] on div "1 of 6" at bounding box center [498, 270] width 996 height 541
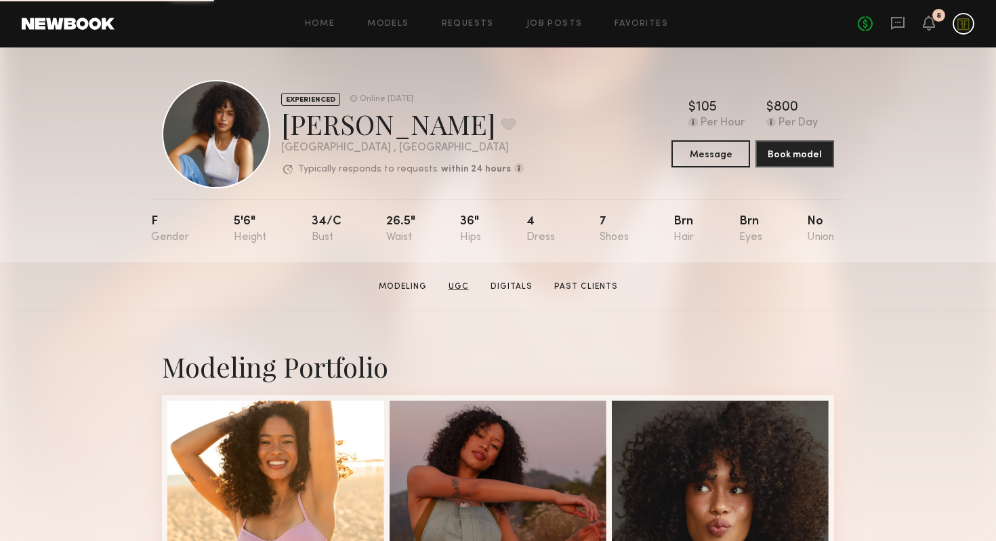
click at [467, 280] on link "UGC" at bounding box center [458, 286] width 31 height 12
click at [501, 118] on button at bounding box center [508, 124] width 14 height 12
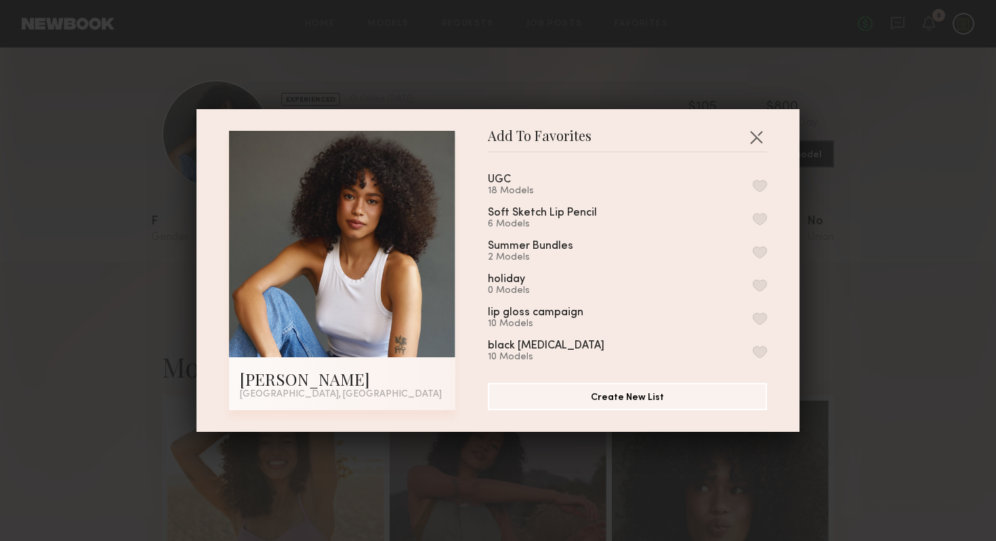
click at [758, 213] on button "button" at bounding box center [760, 219] width 14 height 12
click at [762, 181] on button "button" at bounding box center [760, 186] width 14 height 12
click at [757, 138] on button "button" at bounding box center [756, 137] width 22 height 22
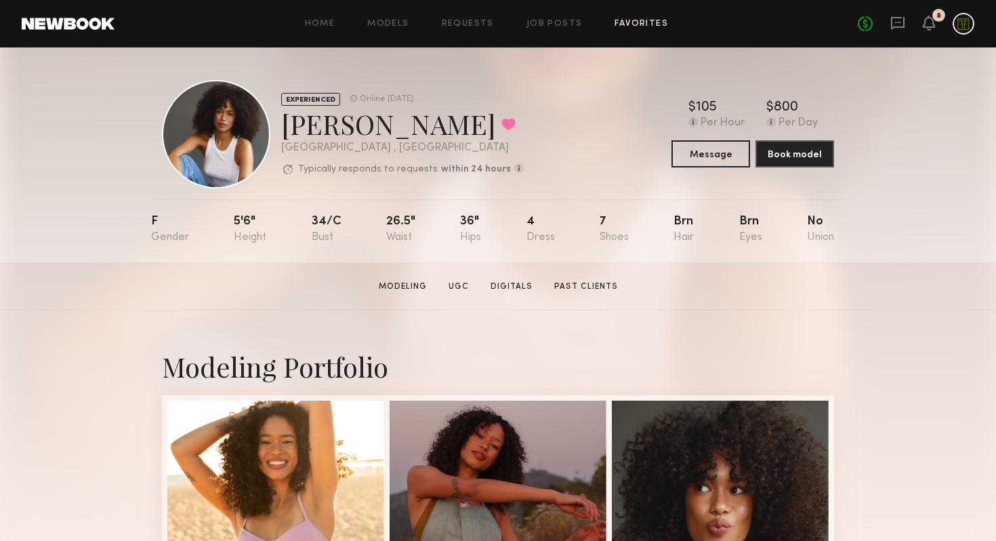
click at [644, 21] on link "Favorites" at bounding box center [641, 24] width 54 height 9
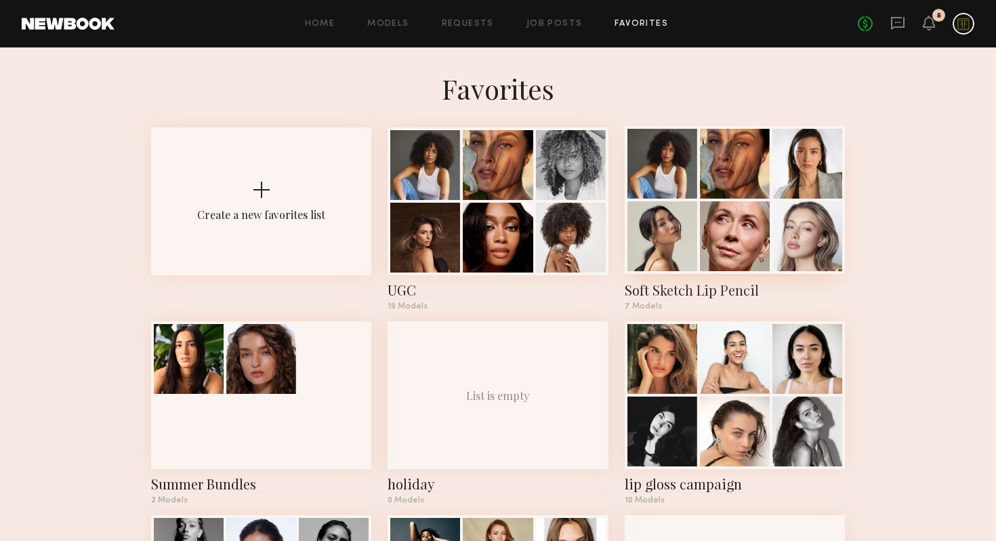
click at [641, 286] on div "Soft Sketch Lip Pencil" at bounding box center [735, 289] width 220 height 19
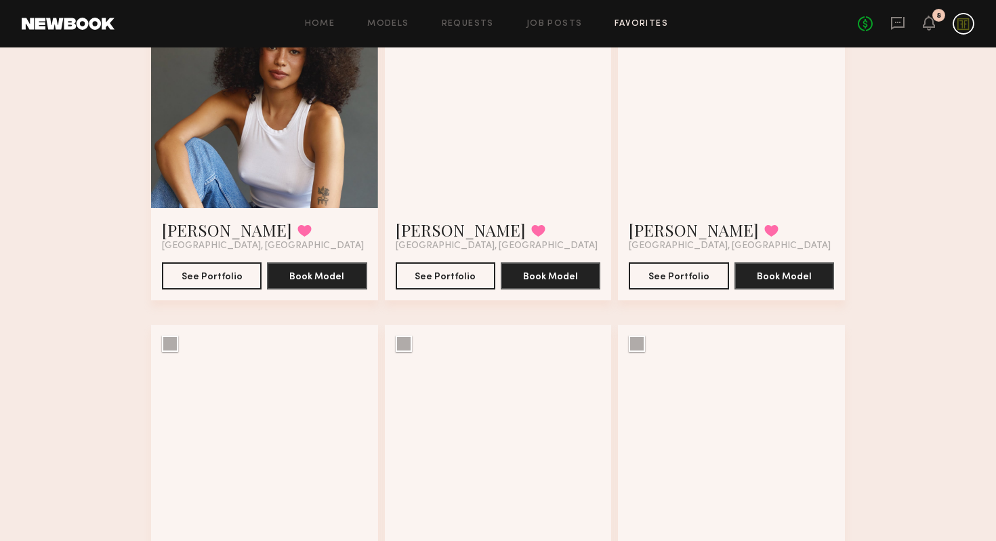
scroll to position [24, 0]
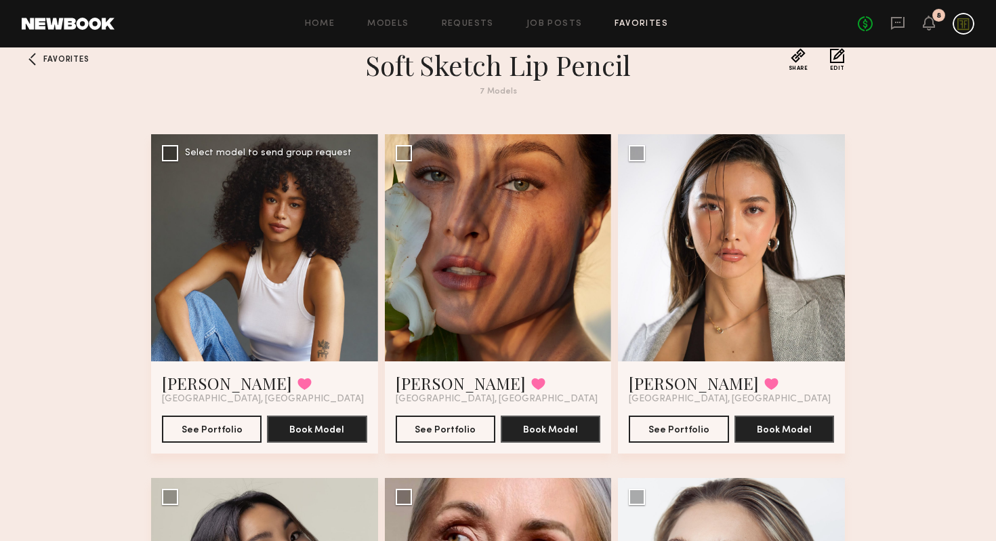
click at [294, 257] on div at bounding box center [264, 247] width 227 height 227
click at [295, 257] on div at bounding box center [264, 247] width 227 height 227
